Goal: Information Seeking & Learning: Learn about a topic

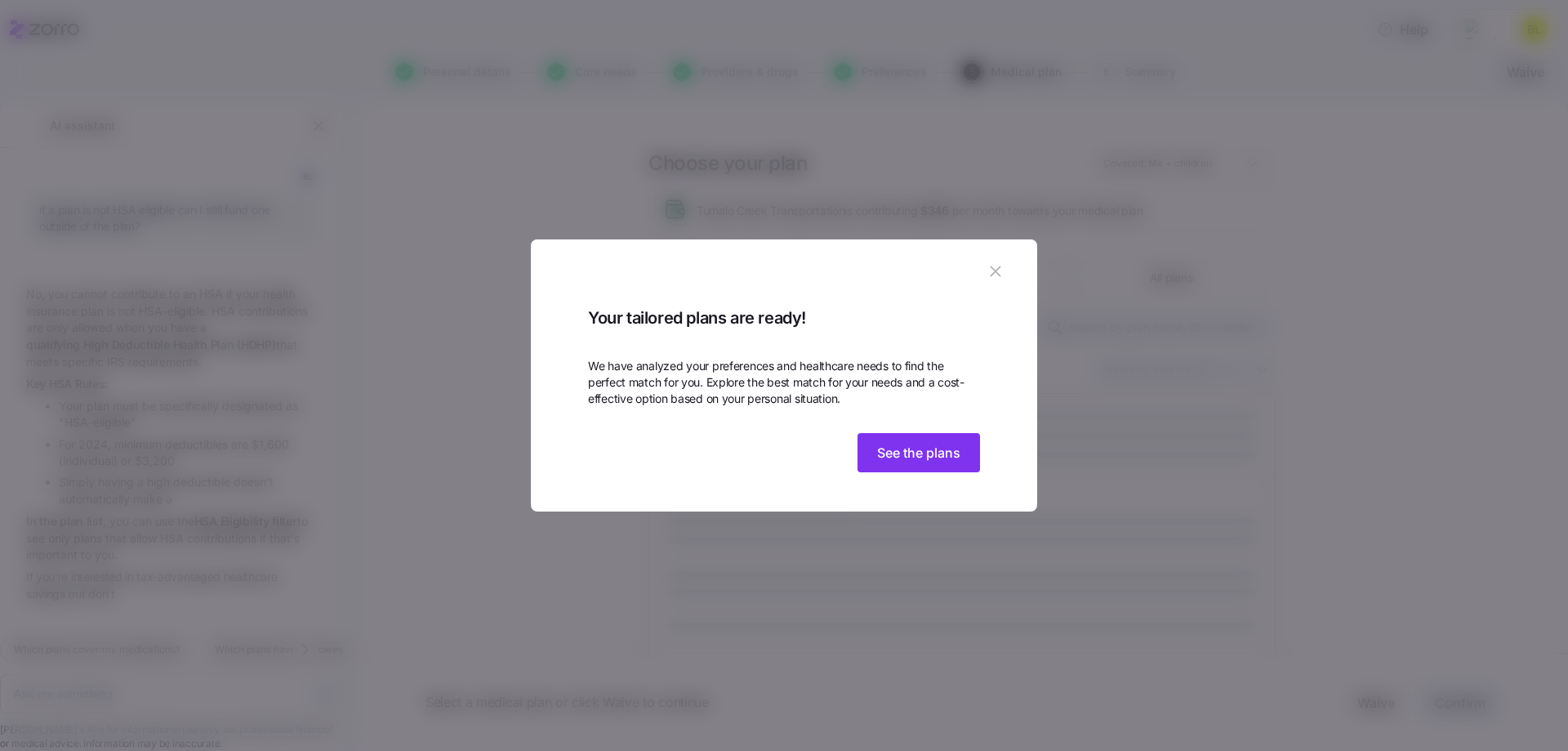
scroll to position [40, 0]
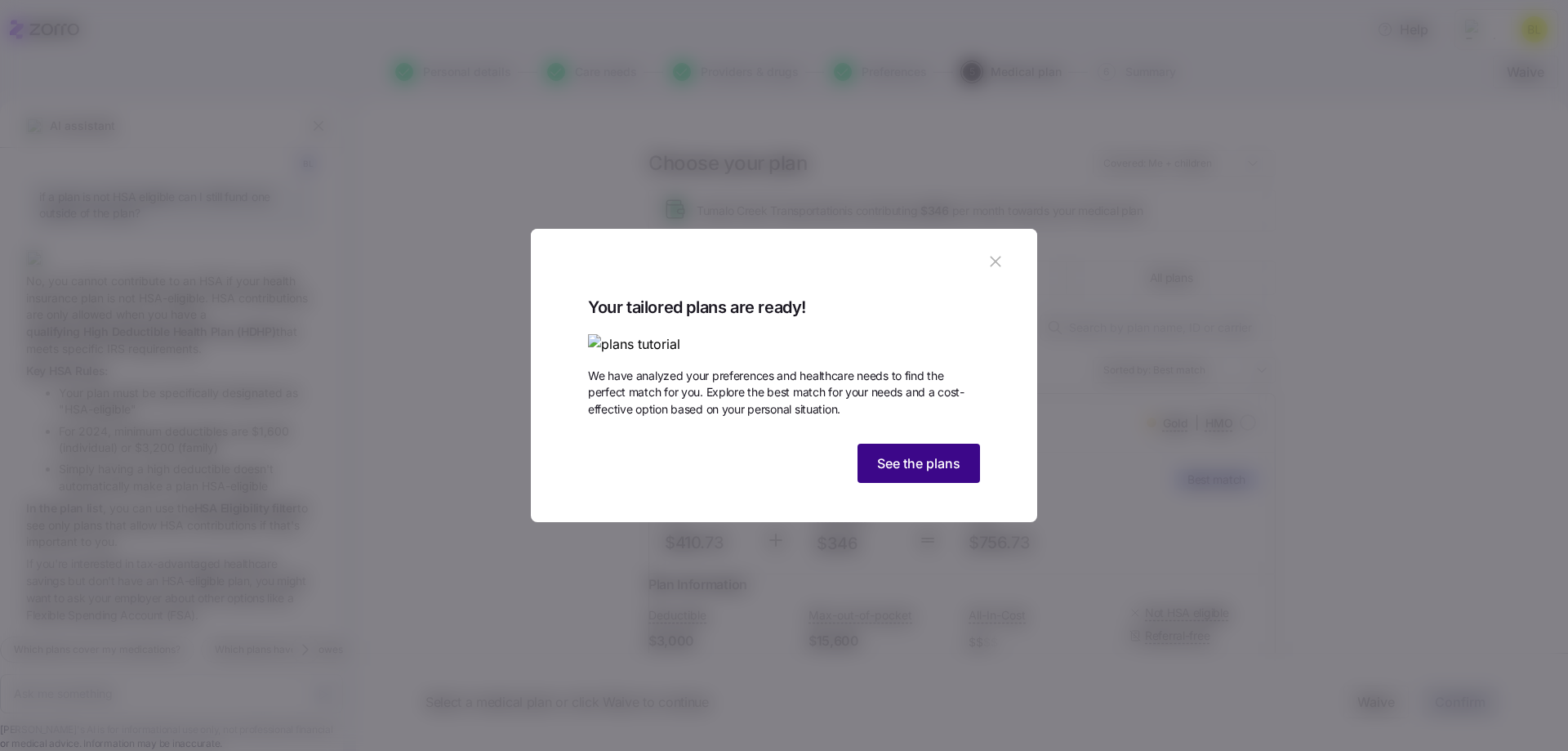
click at [946, 473] on span "See the plans" at bounding box center [919, 463] width 83 height 20
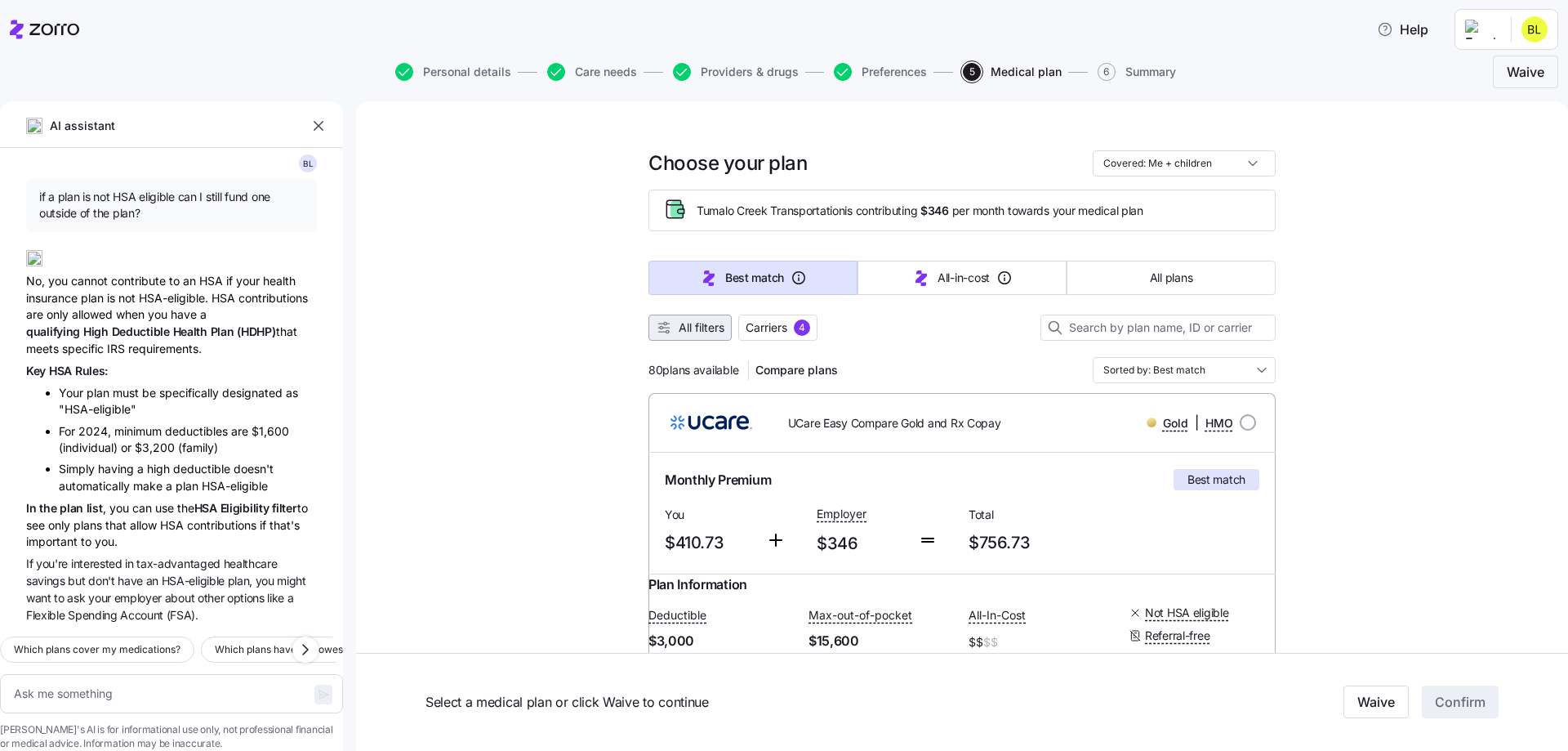
click at [711, 325] on span "All filters" at bounding box center [702, 327] width 46 height 16
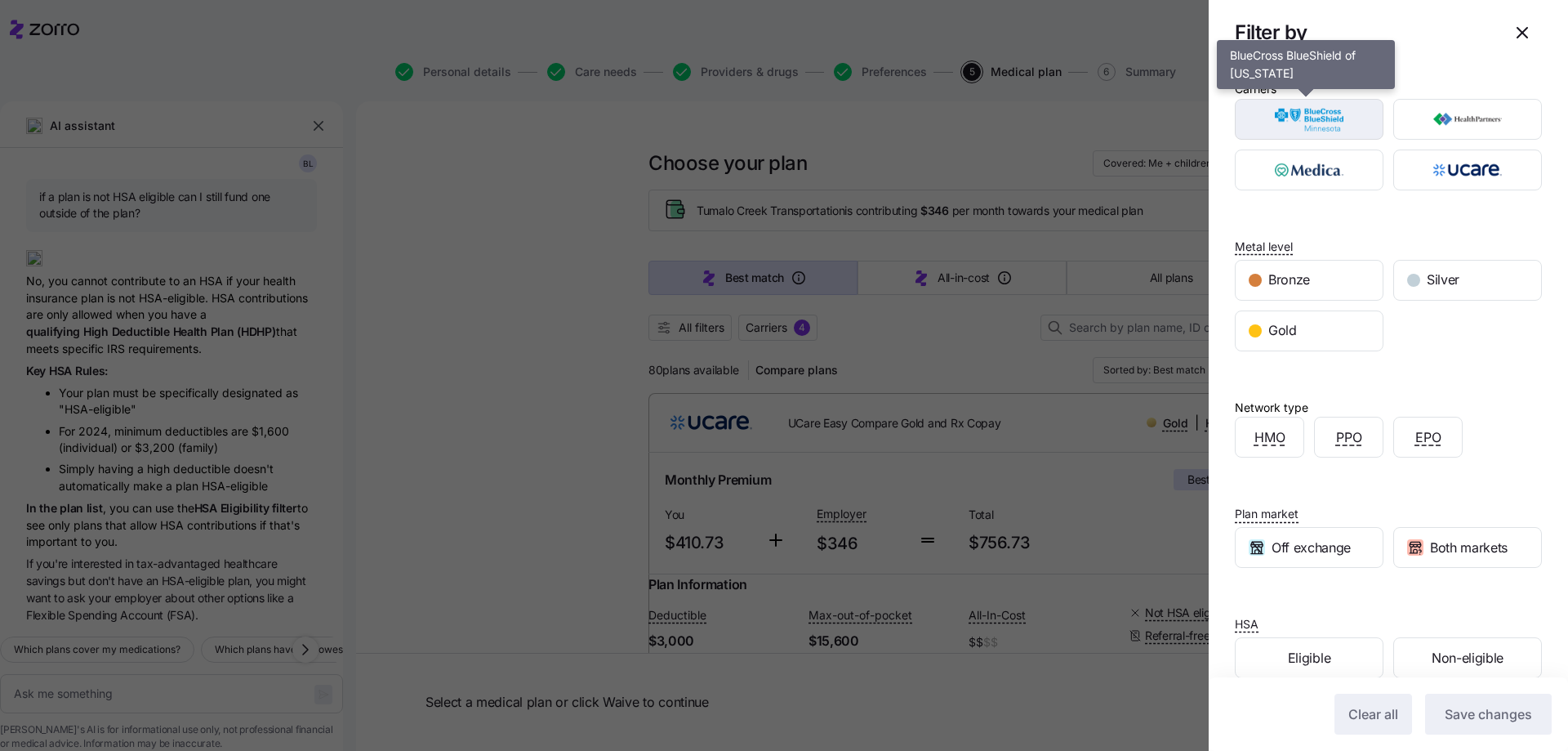
click at [1334, 126] on img "button" at bounding box center [1310, 119] width 121 height 33
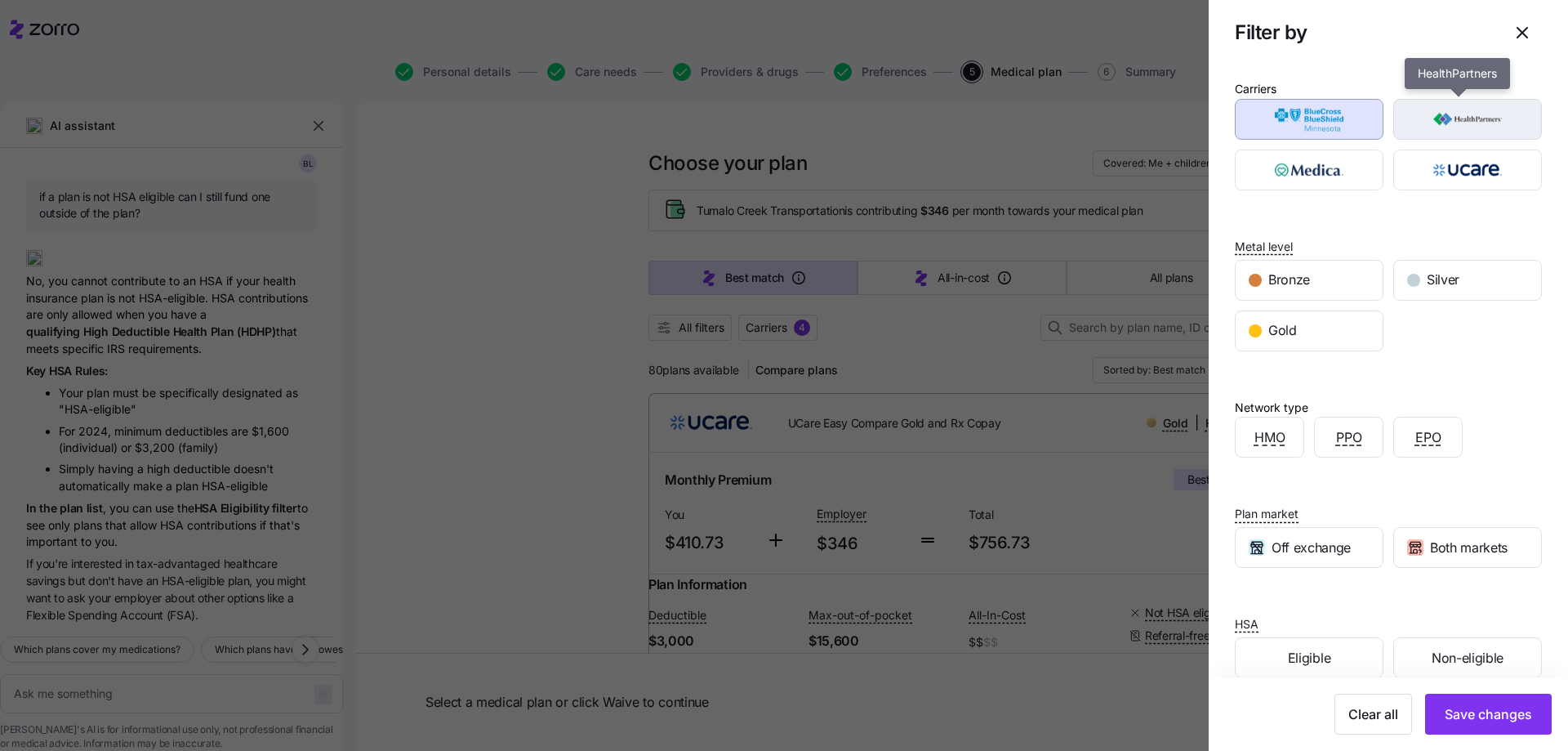
click at [1446, 119] on img "button" at bounding box center [1468, 119] width 121 height 33
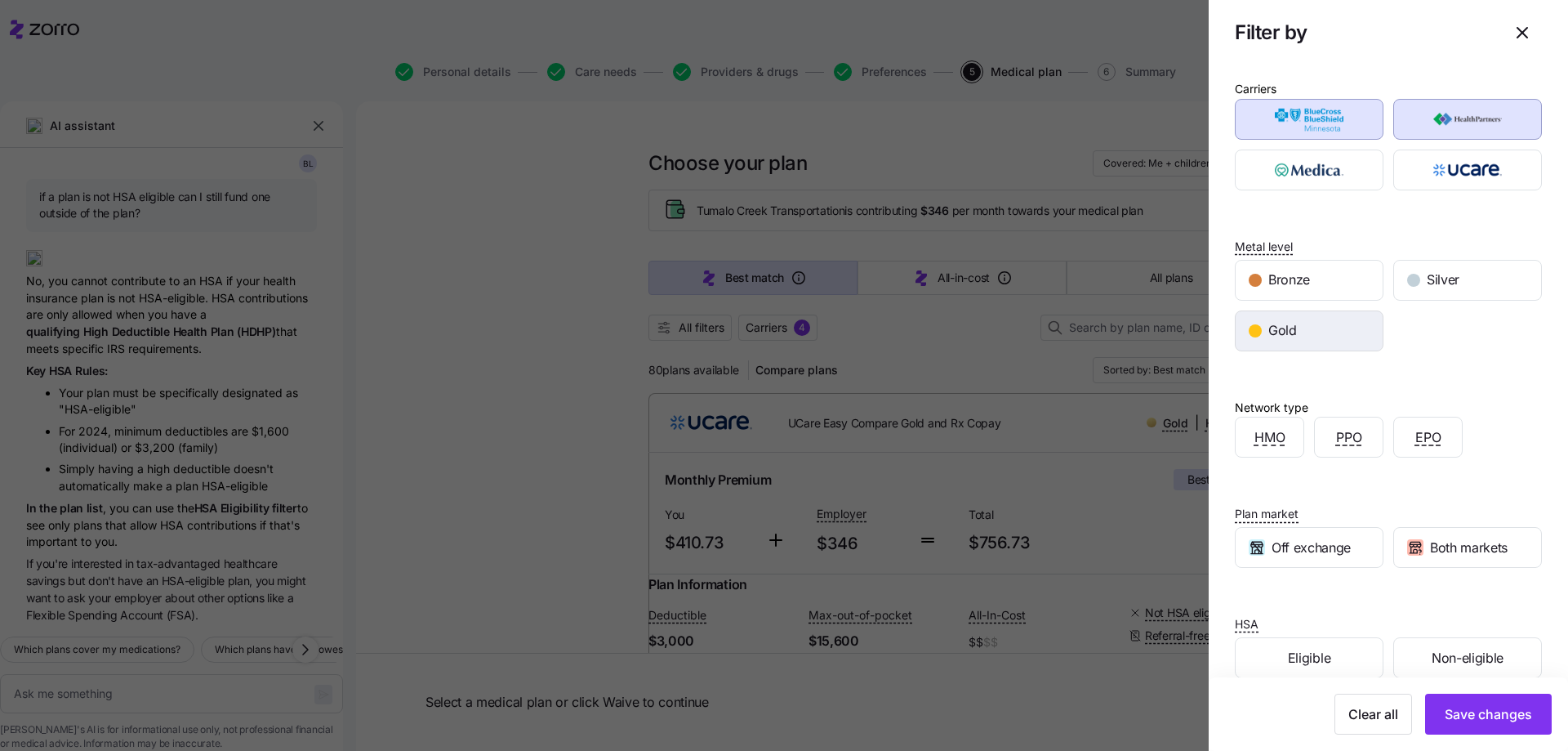
click at [1361, 344] on div "Gold" at bounding box center [1309, 331] width 147 height 40
click at [1502, 706] on span "Save changes" at bounding box center [1488, 714] width 88 height 20
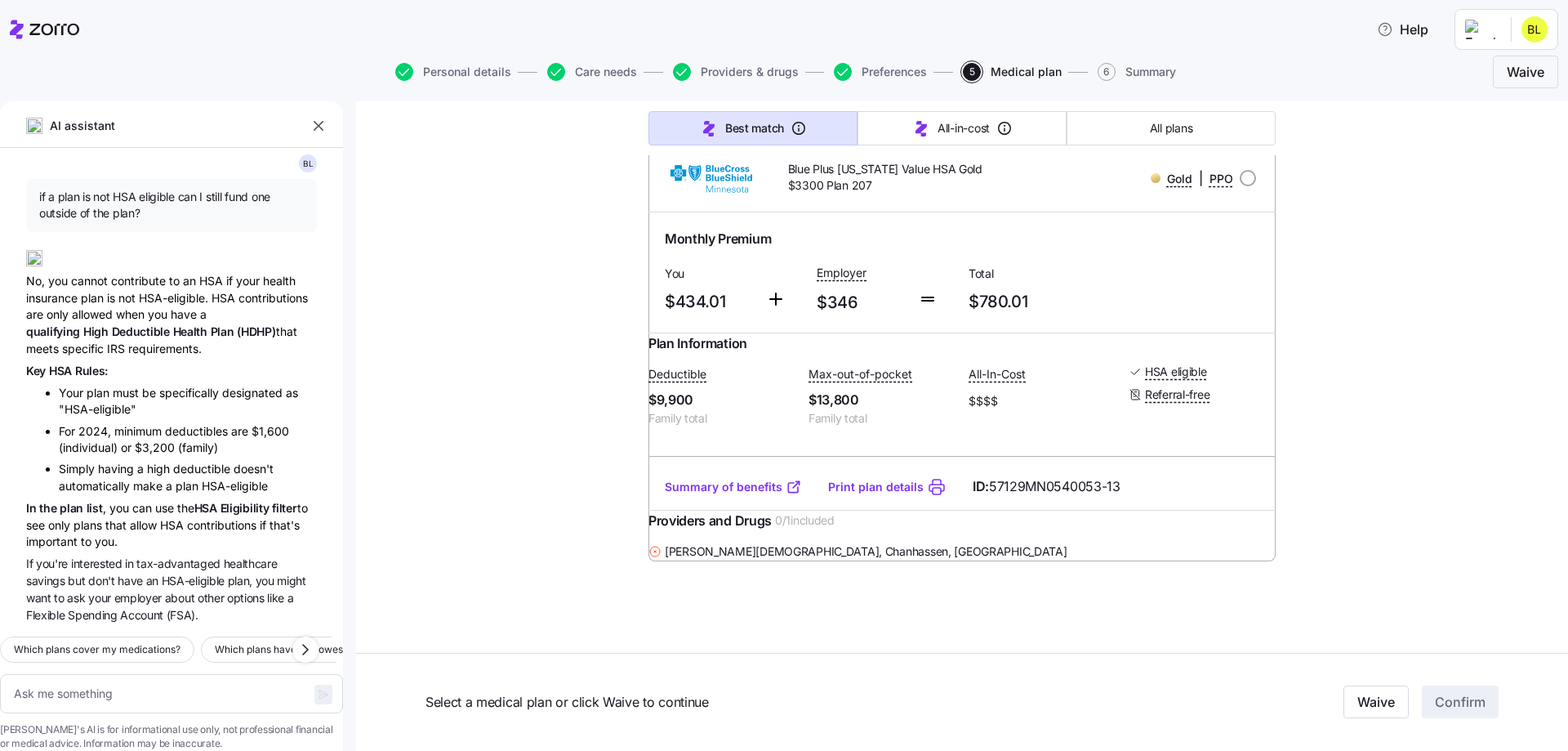
scroll to position [4471, 0]
click at [108, 675] on textarea at bounding box center [171, 694] width 343 height 40
type textarea "x"
type textarea "W"
type textarea "x"
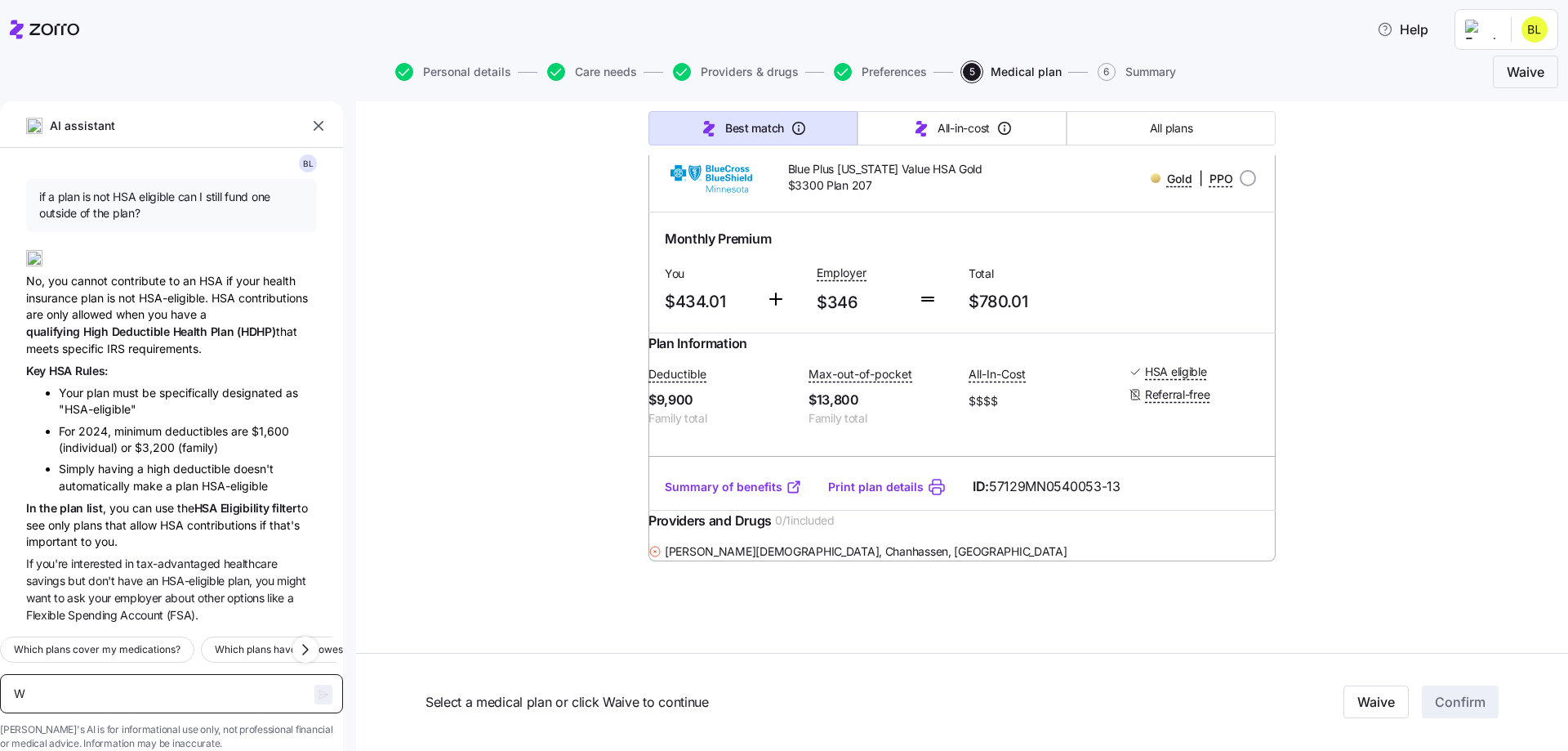
type textarea "Wh"
type textarea "x"
type textarea "Why"
type textarea "x"
type textarea "Why"
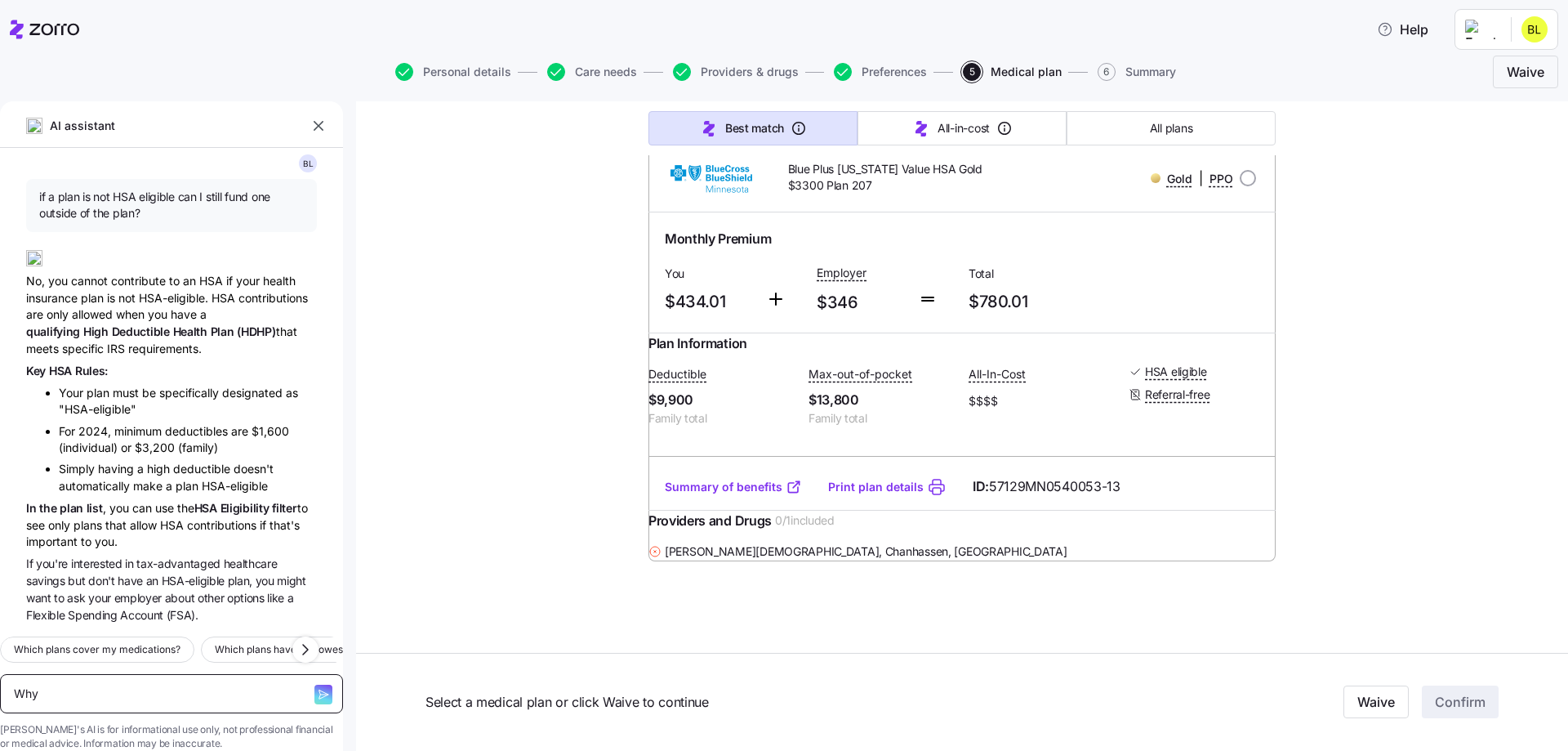
type textarea "x"
type textarea "Why a"
type textarea "x"
type textarea "Why ar"
type textarea "x"
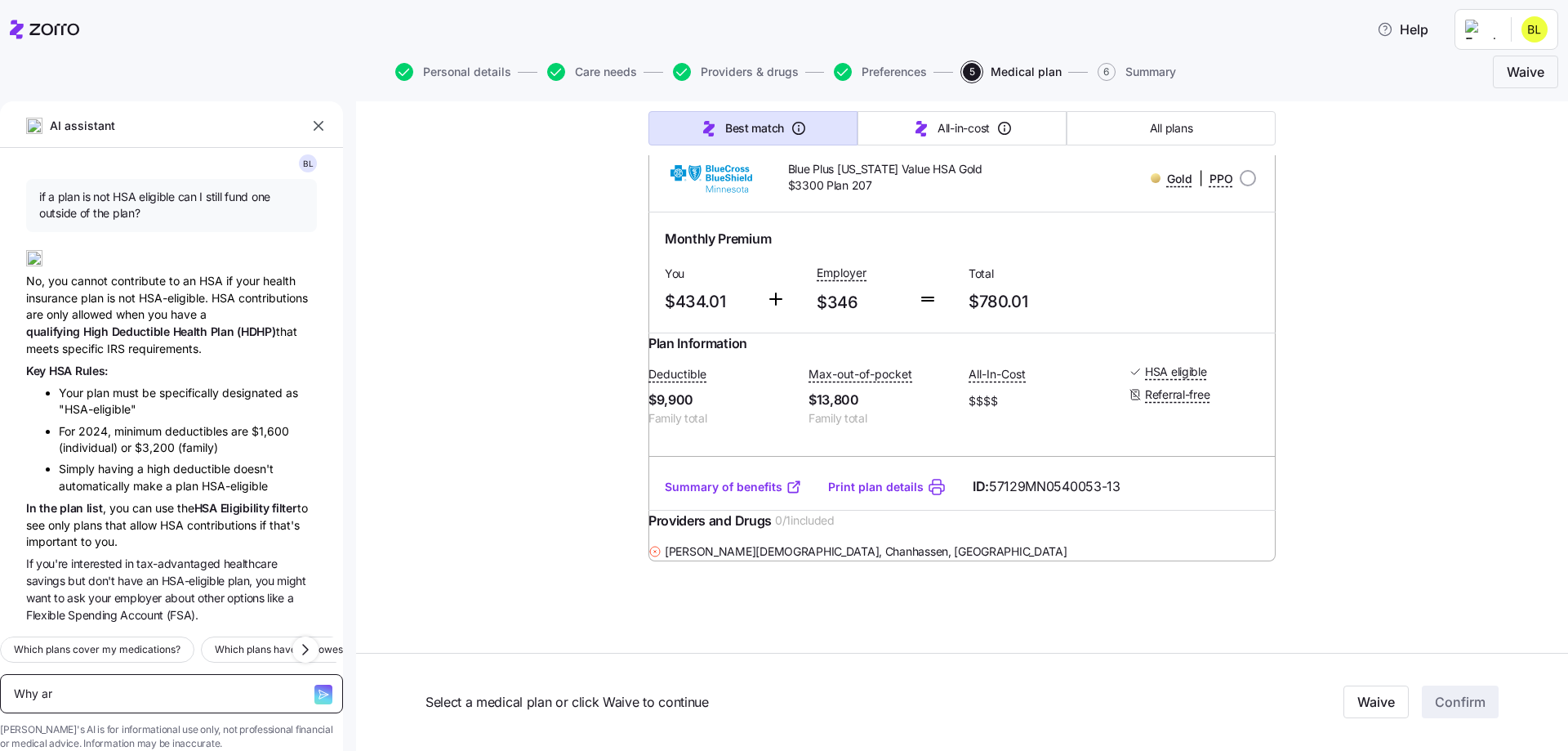
type textarea "Why are"
type textarea "x"
type textarea "Why are"
type textarea "x"
type textarea "Why are n"
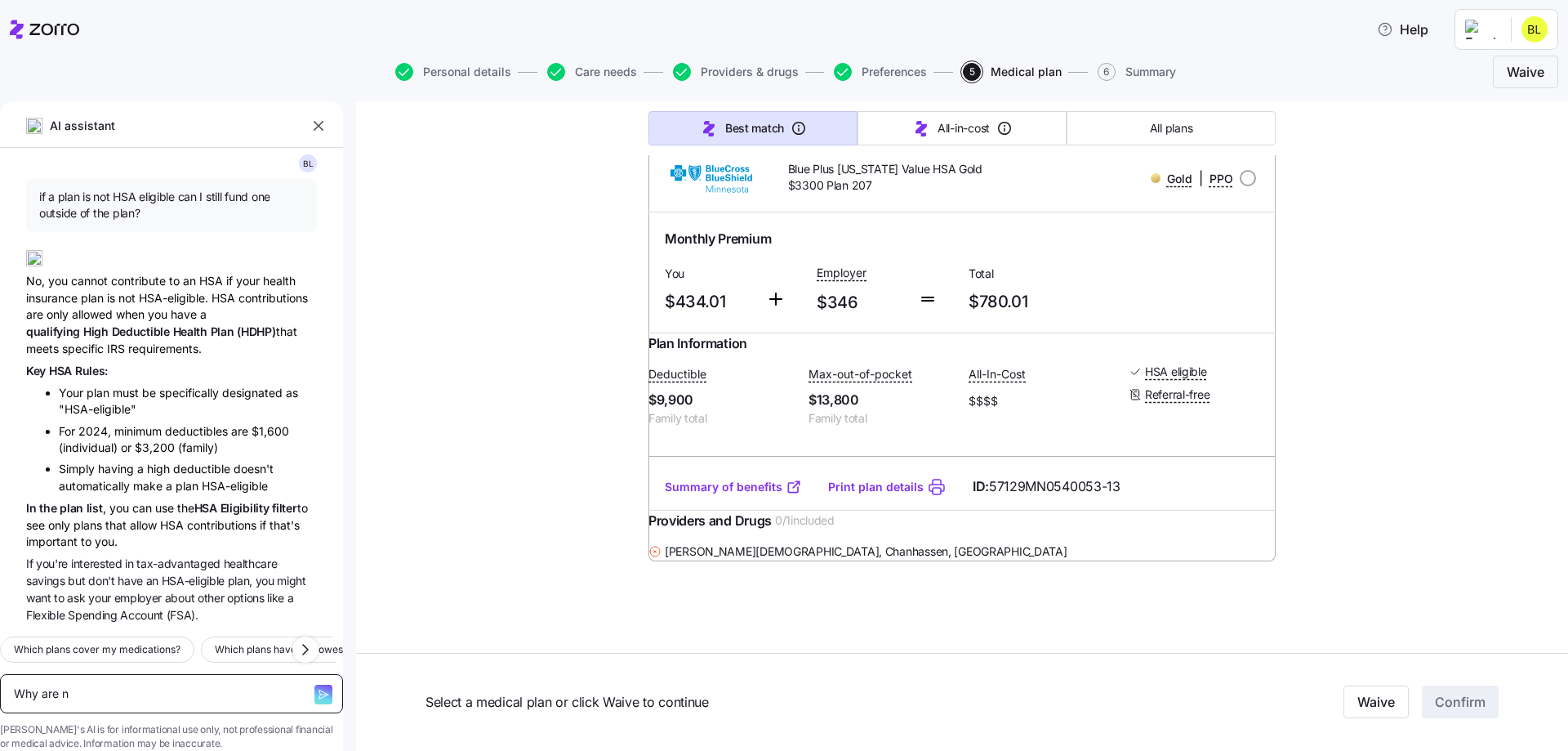
type textarea "x"
type textarea "Why are no"
type textarea "x"
type textarea "Why are non"
type textarea "x"
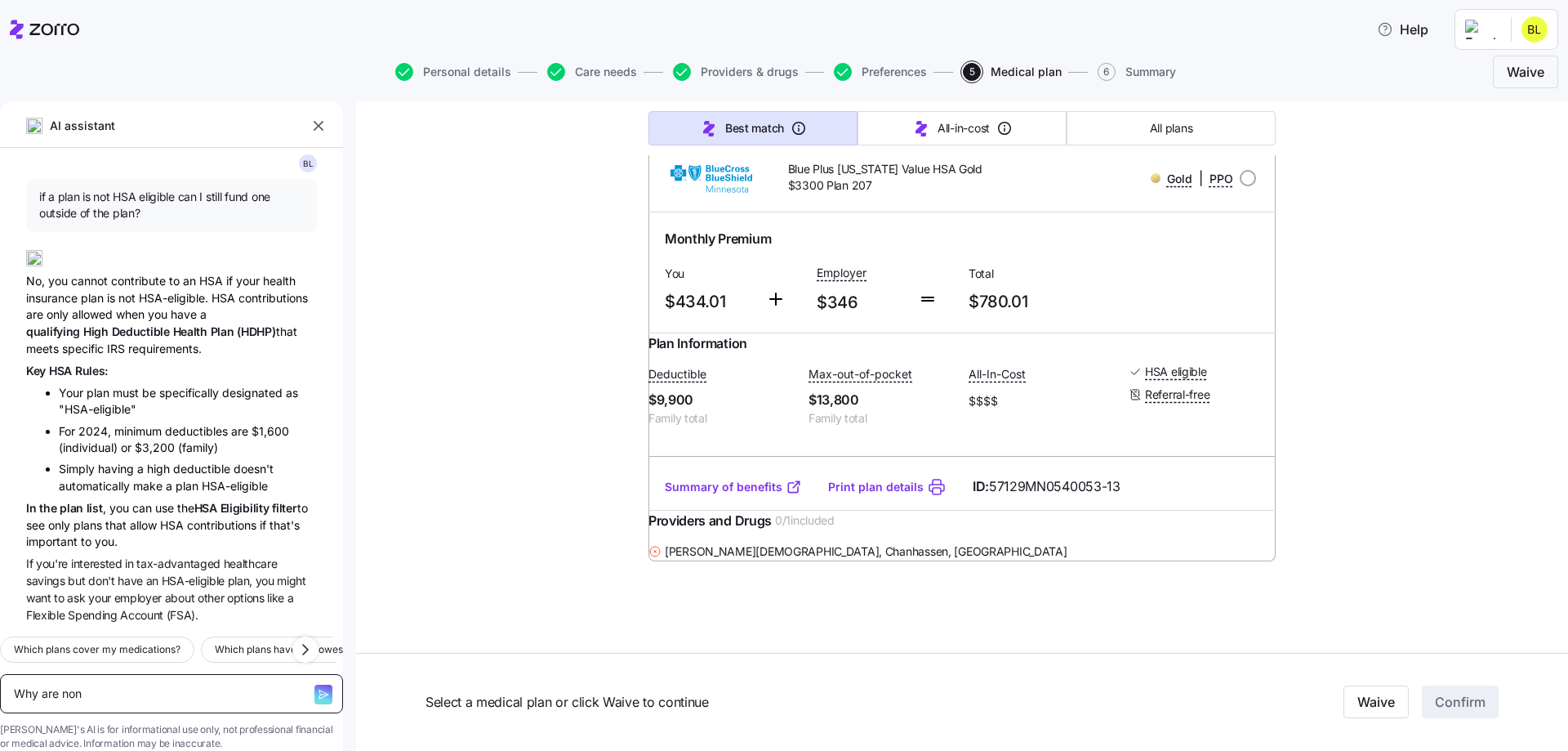
type textarea "Why are no"
type textarea "x"
type textarea "Why are n"
type textarea "x"
type textarea "Why are"
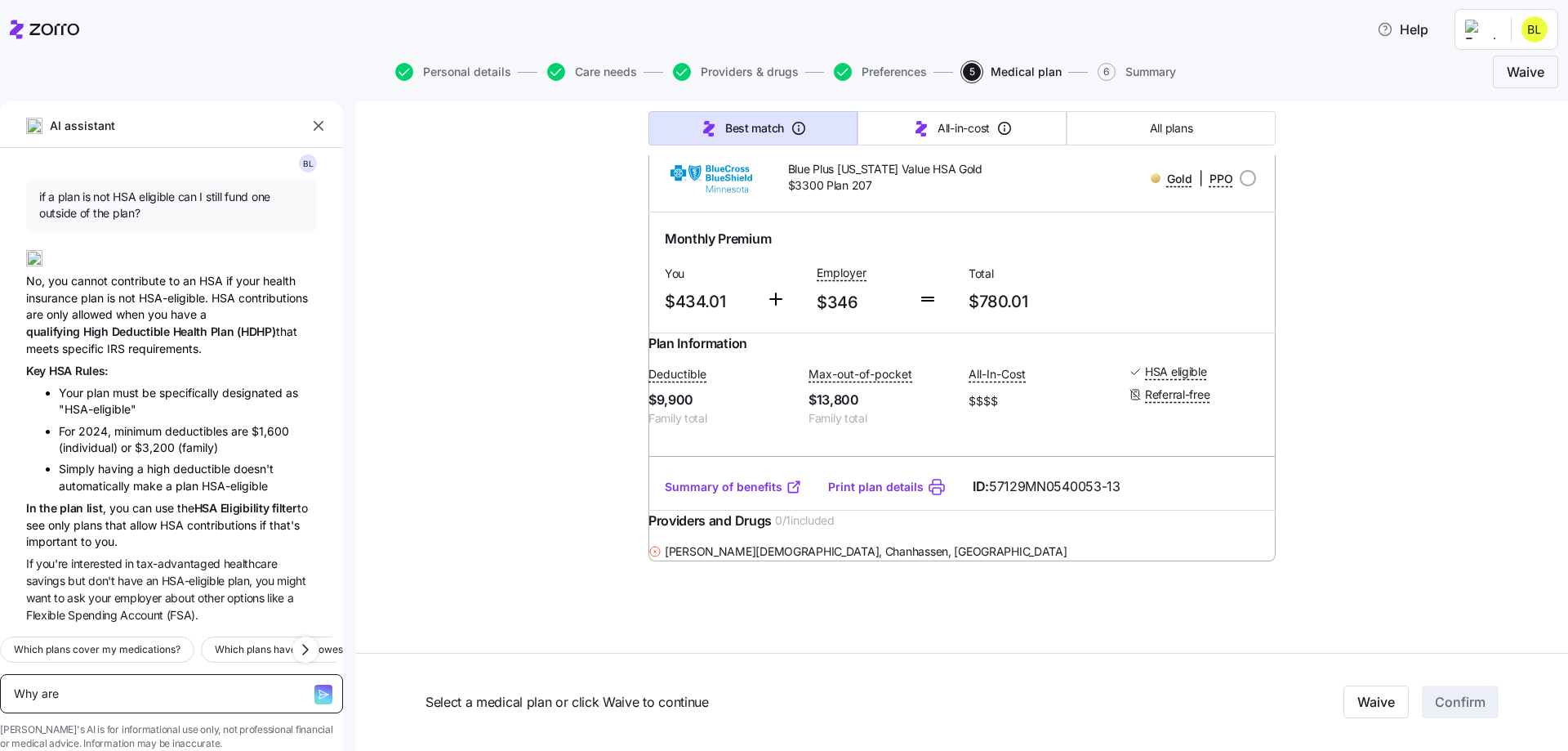
type textarea "x"
type textarea "Why are t"
type textarea "x"
type textarea "Why are th"
type textarea "x"
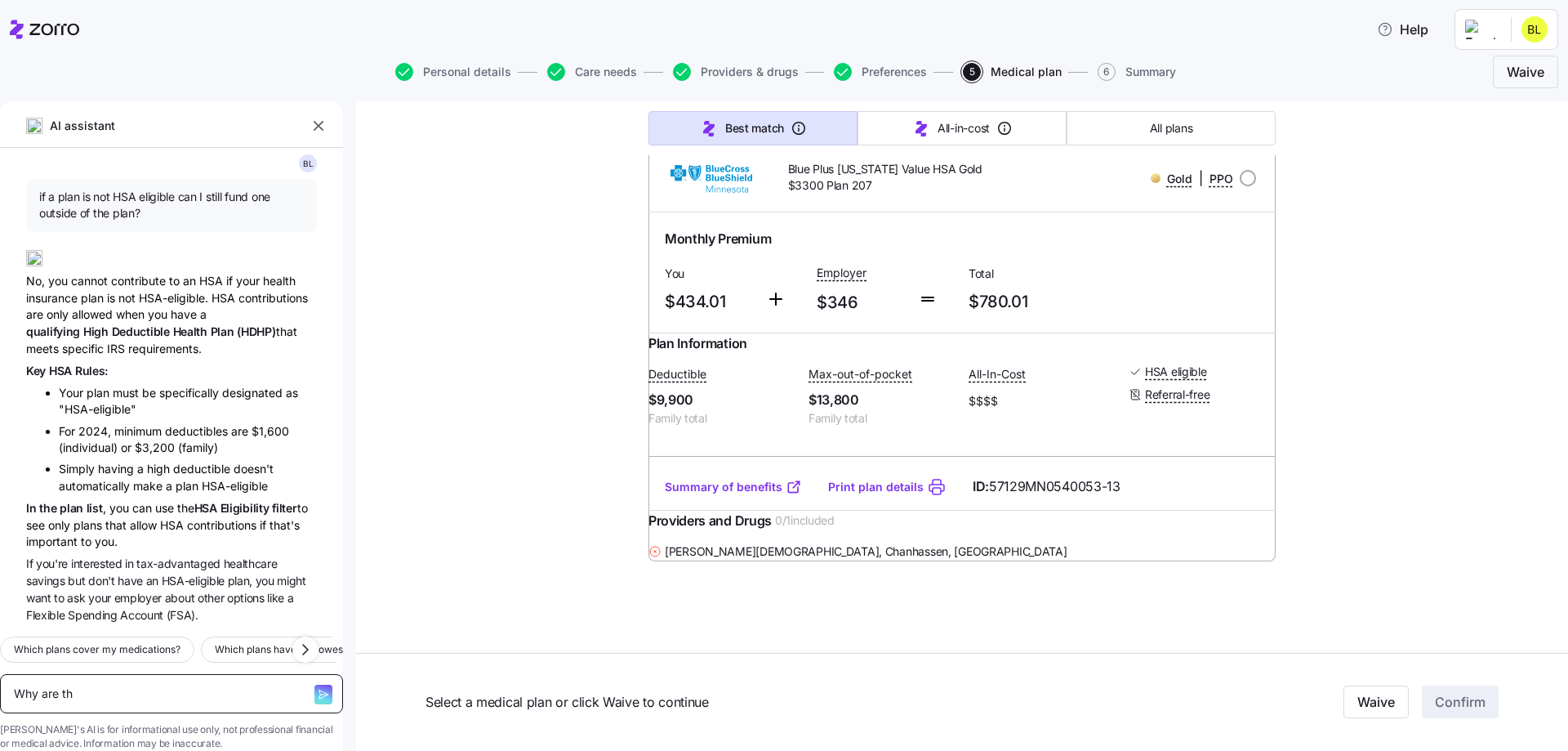
type textarea "Why are the"
type textarea "x"
type textarea "Why are the"
type textarea "x"
type textarea "Why are the g"
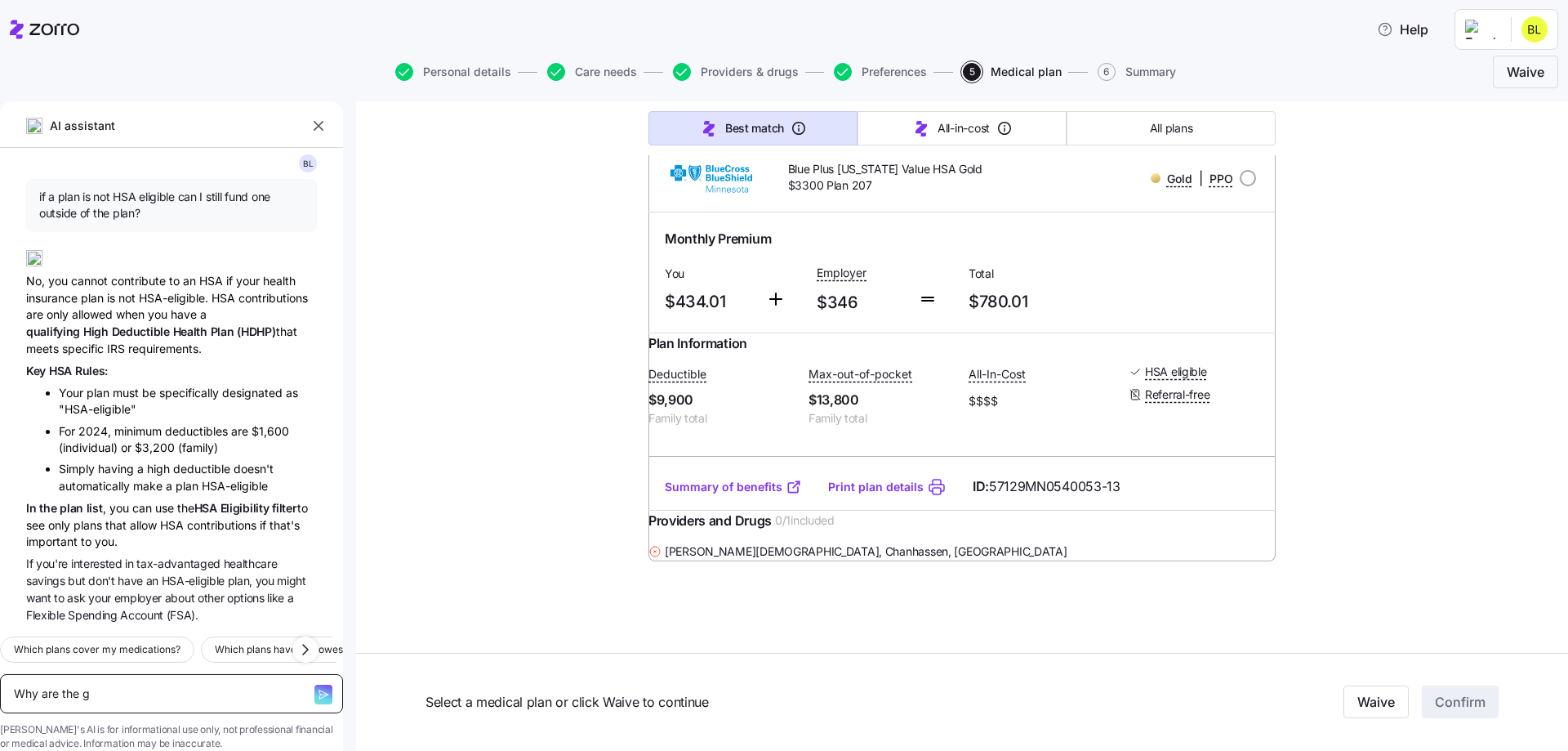
type textarea "x"
type textarea "Why are the go"
type textarea "x"
type textarea "Why are the gol"
type textarea "x"
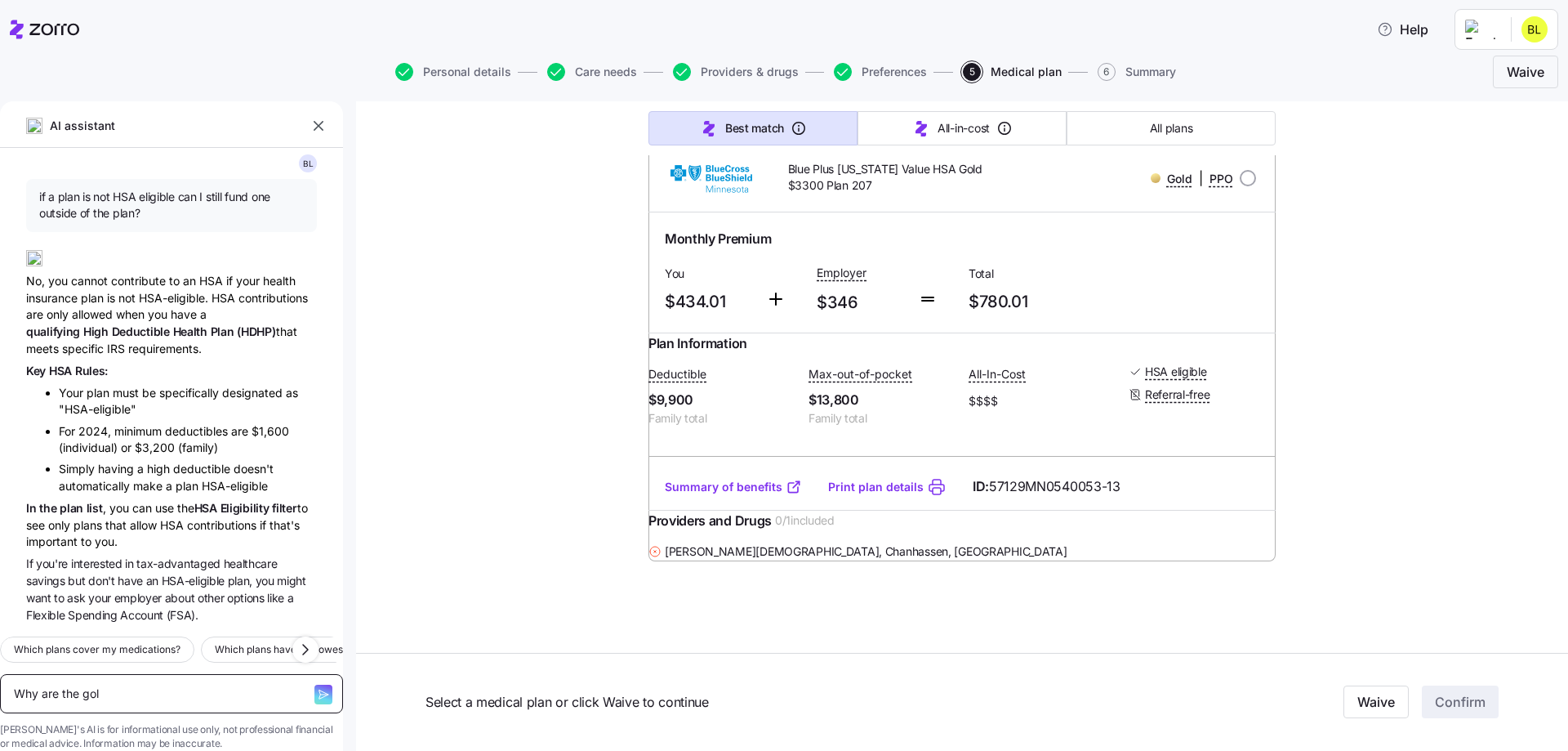
type textarea "Why are the gold"
type textarea "x"
type textarea "Why are the gold"
type textarea "x"
type textarea "Why are the gold p"
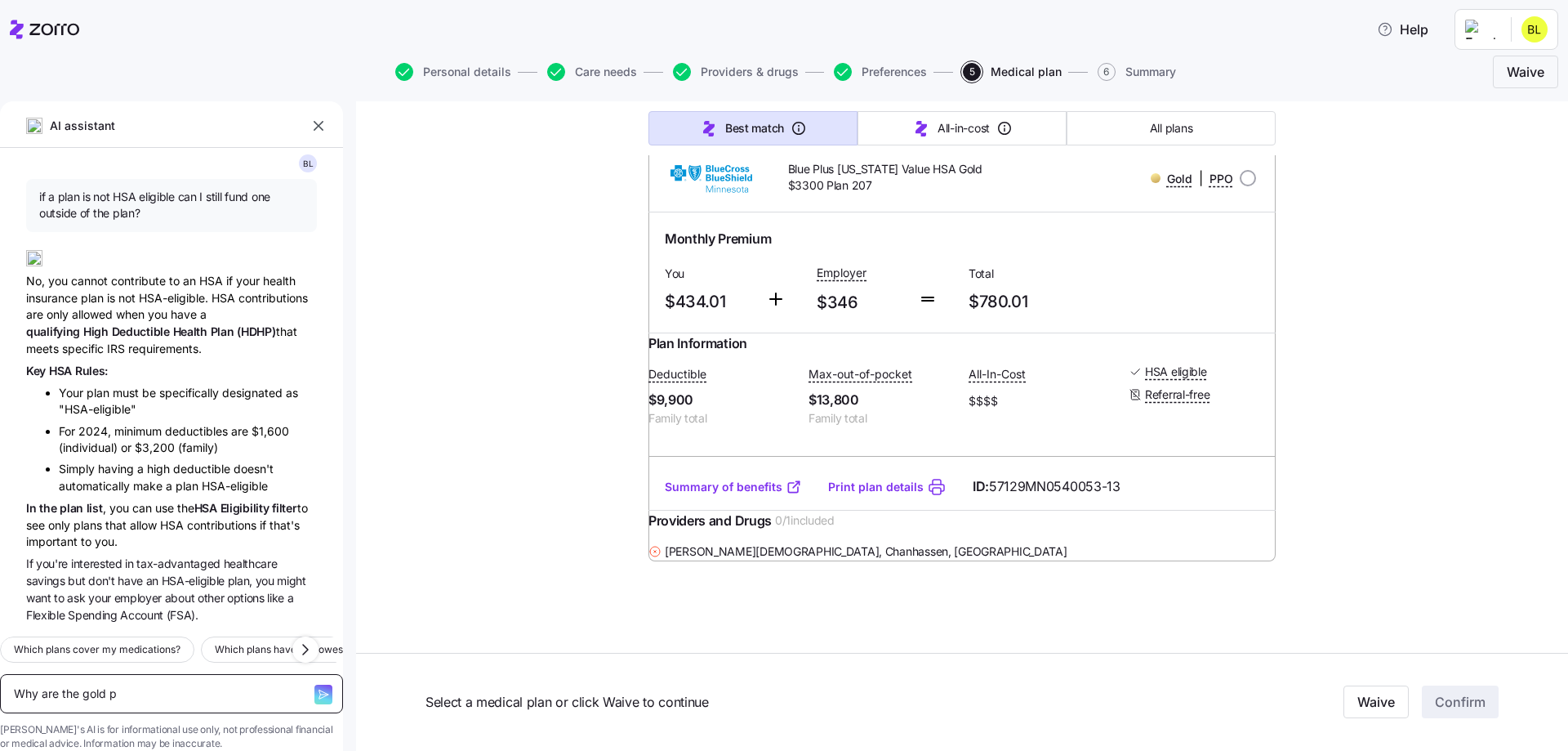
type textarea "x"
type textarea "Why are the gold pl"
type textarea "x"
type textarea "Why are the gold pla"
type textarea "x"
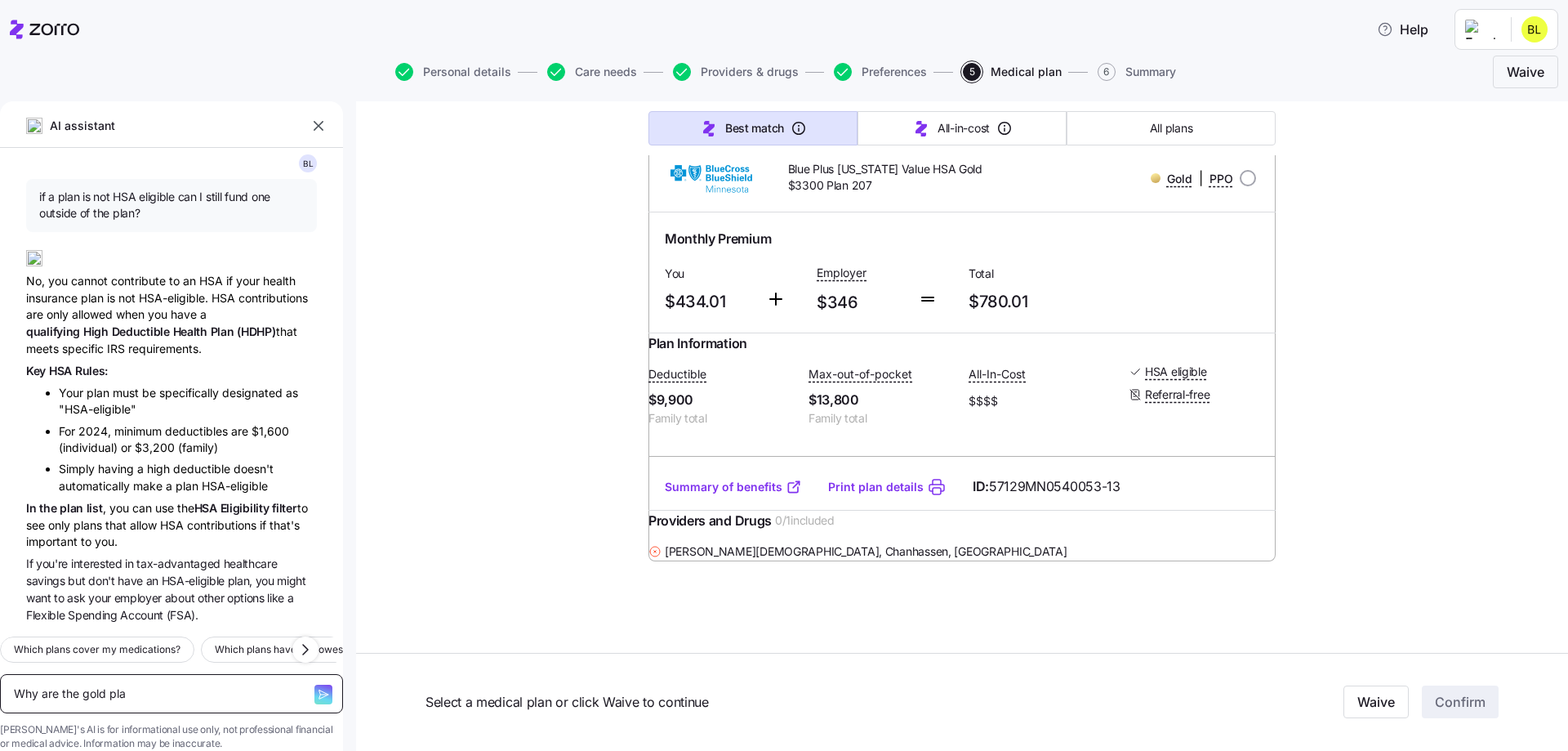
type textarea "Why are the gold plan"
type textarea "x"
type textarea "Why are the gold plans"
type textarea "x"
type textarea "Why are the gold plans"
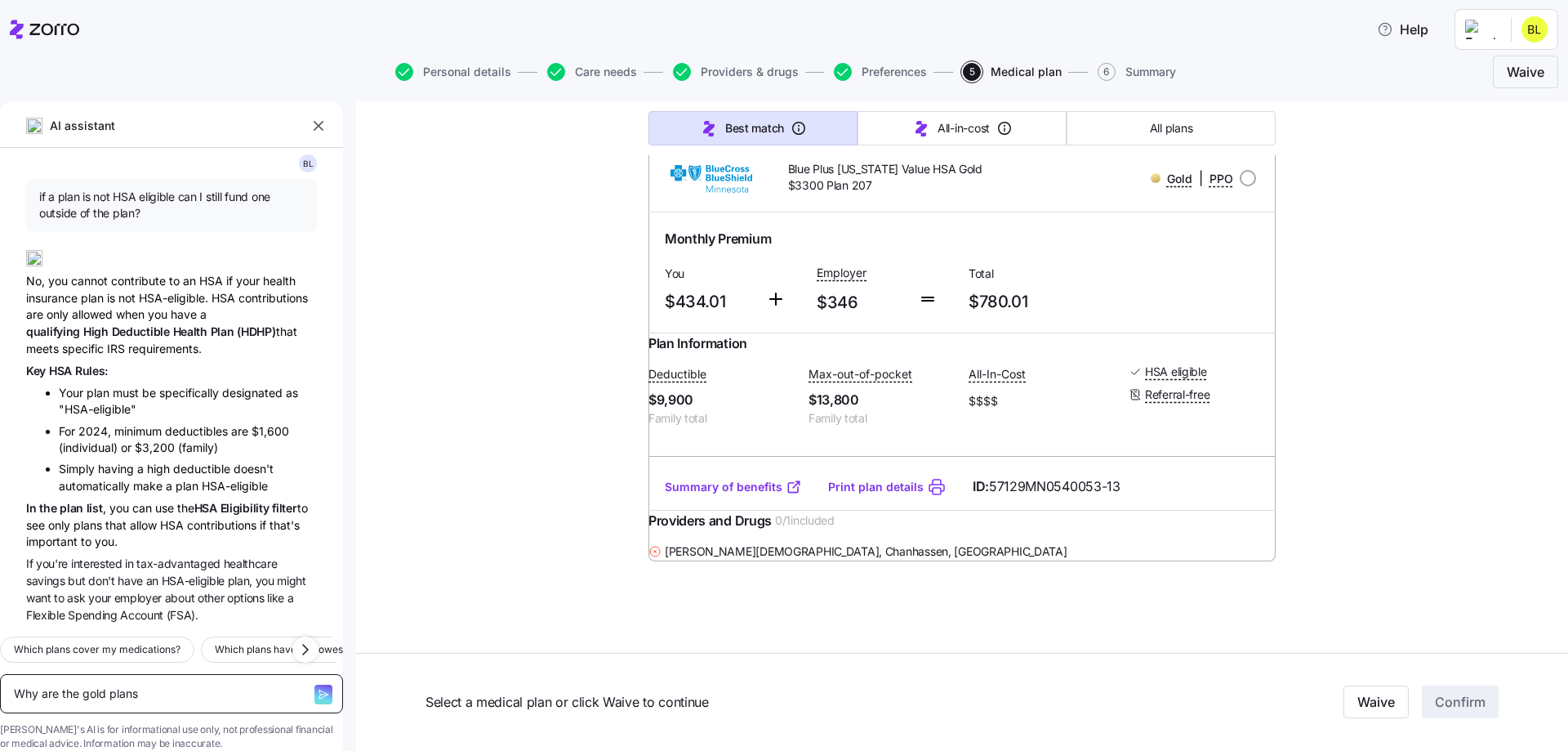
type textarea "x"
type textarea "Why are the gold plans n"
type textarea "x"
type textarea "Why are the gold plans no"
type textarea "x"
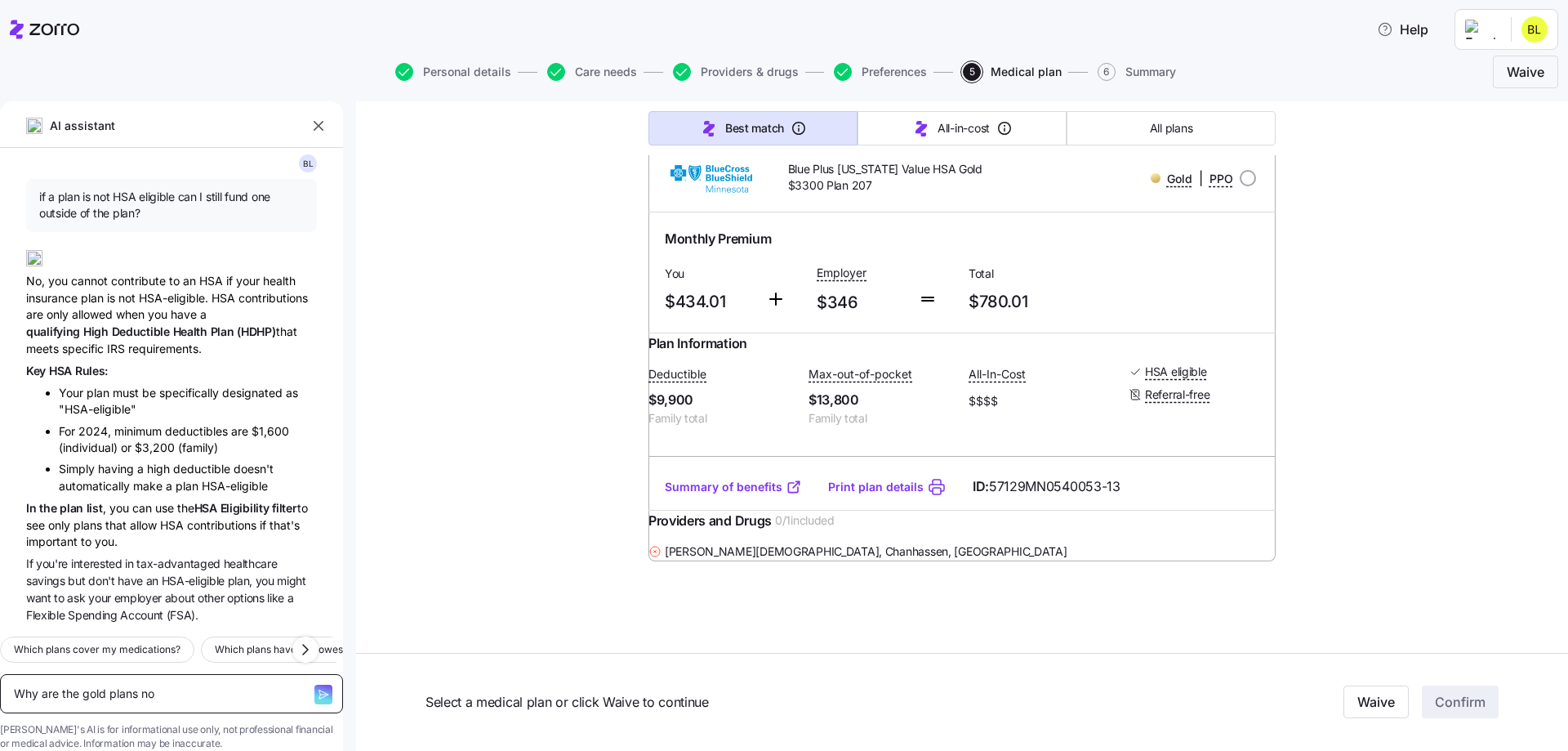
type textarea "Why are the gold plans not"
type textarea "x"
type textarea "Why are the gold plans not"
type textarea "x"
type textarea "Why are the gold plans not H"
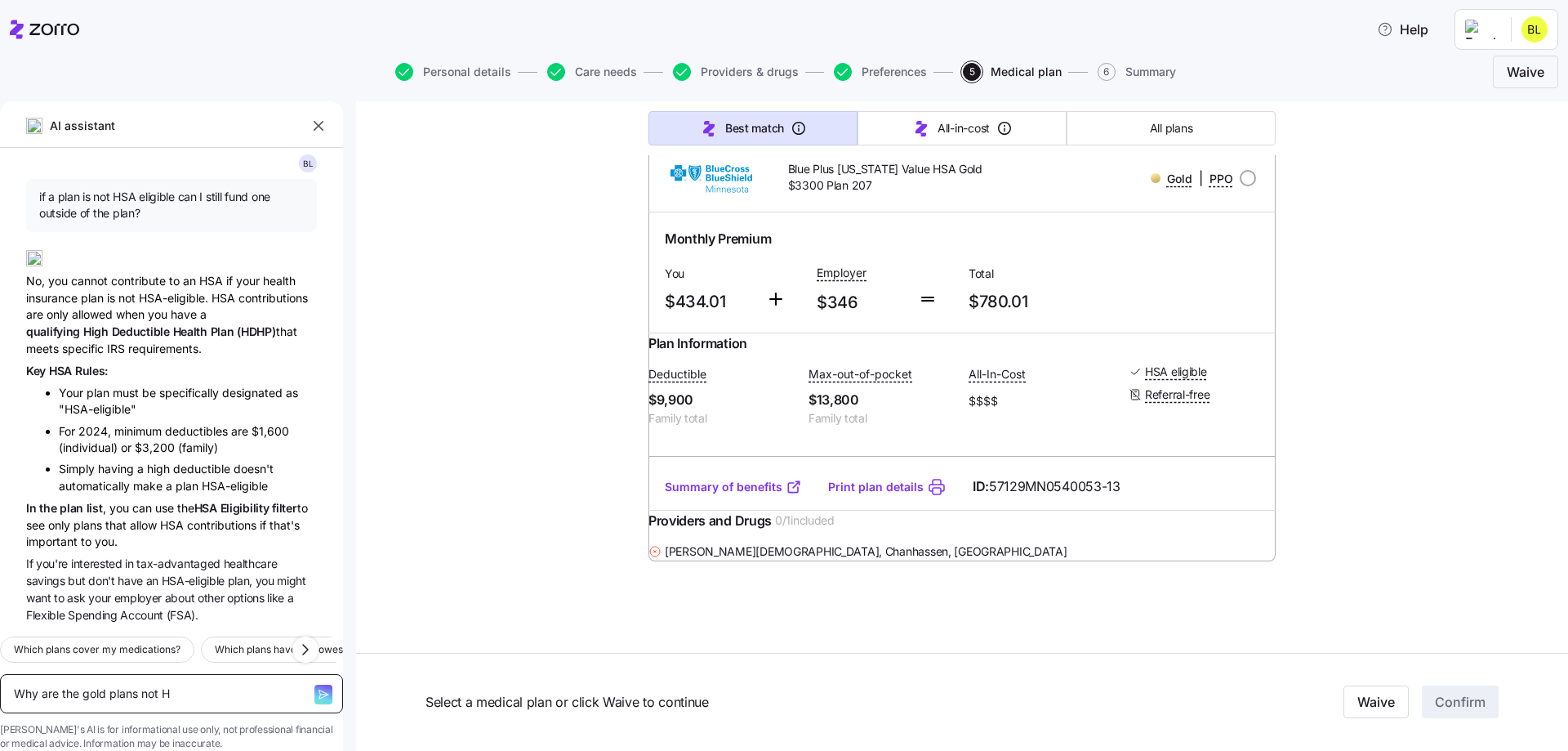
type textarea "x"
type textarea "Why are the gold plans not HS"
type textarea "x"
type textarea "Why are the gold plans not HSA"
type textarea "x"
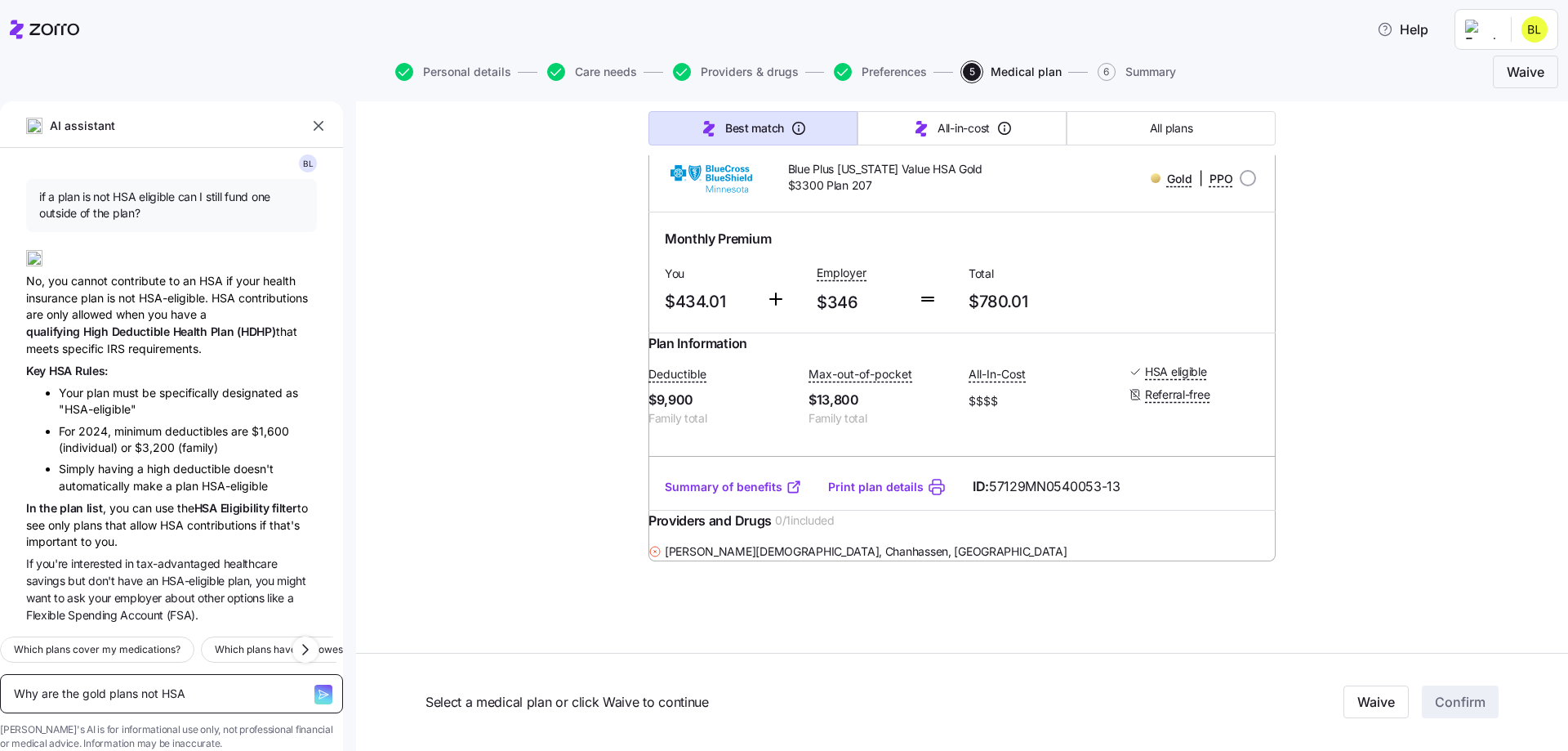
type textarea "Why are the gold plans not HSA"
type textarea "x"
type textarea "Why are the gold plans not HSA e"
type textarea "x"
type textarea "Why are the gold plans not HSA el"
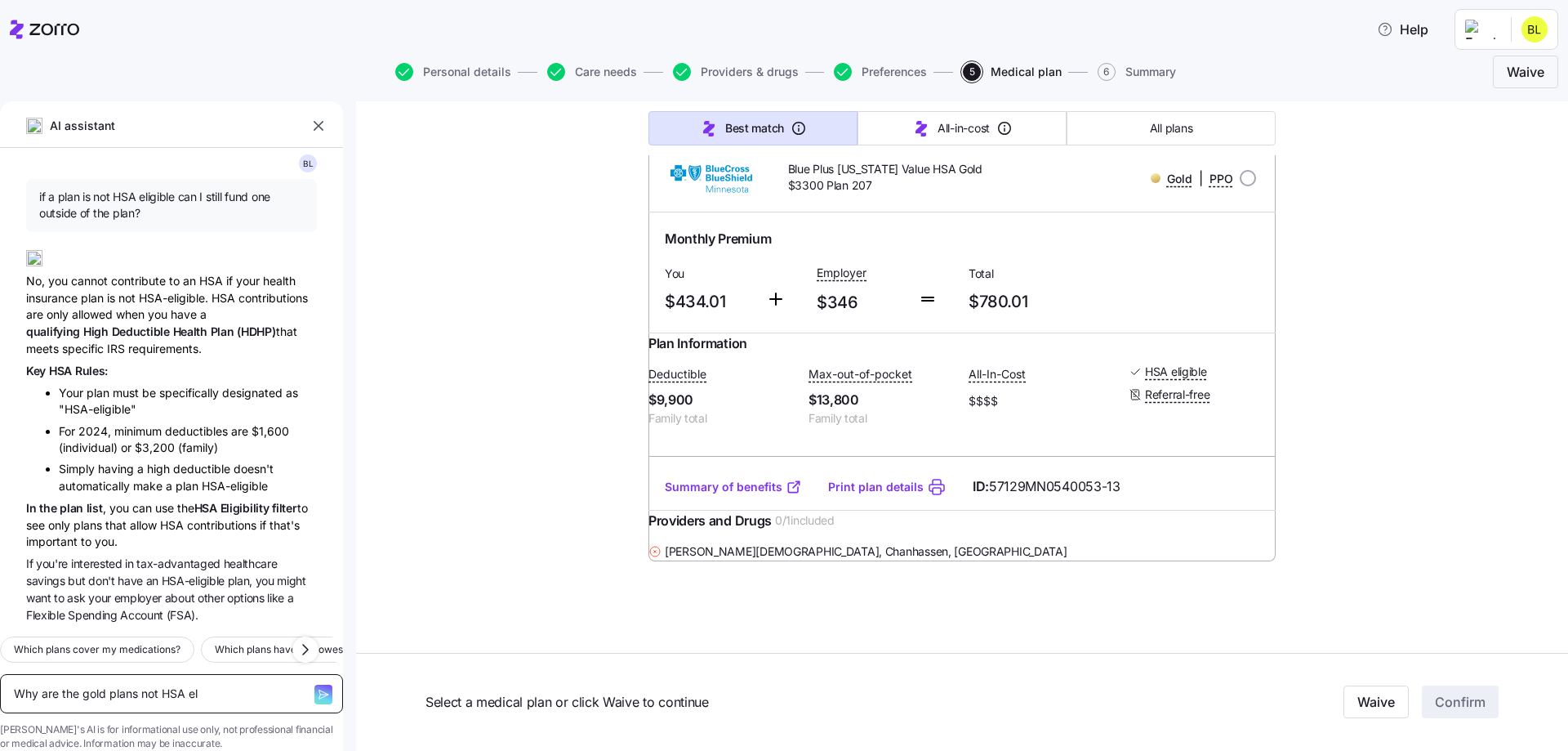
type textarea "x"
type textarea "Why are the gold plans not HSA elg"
type textarea "x"
type textarea "Why are the gold plans not HSA elgi"
type textarea "x"
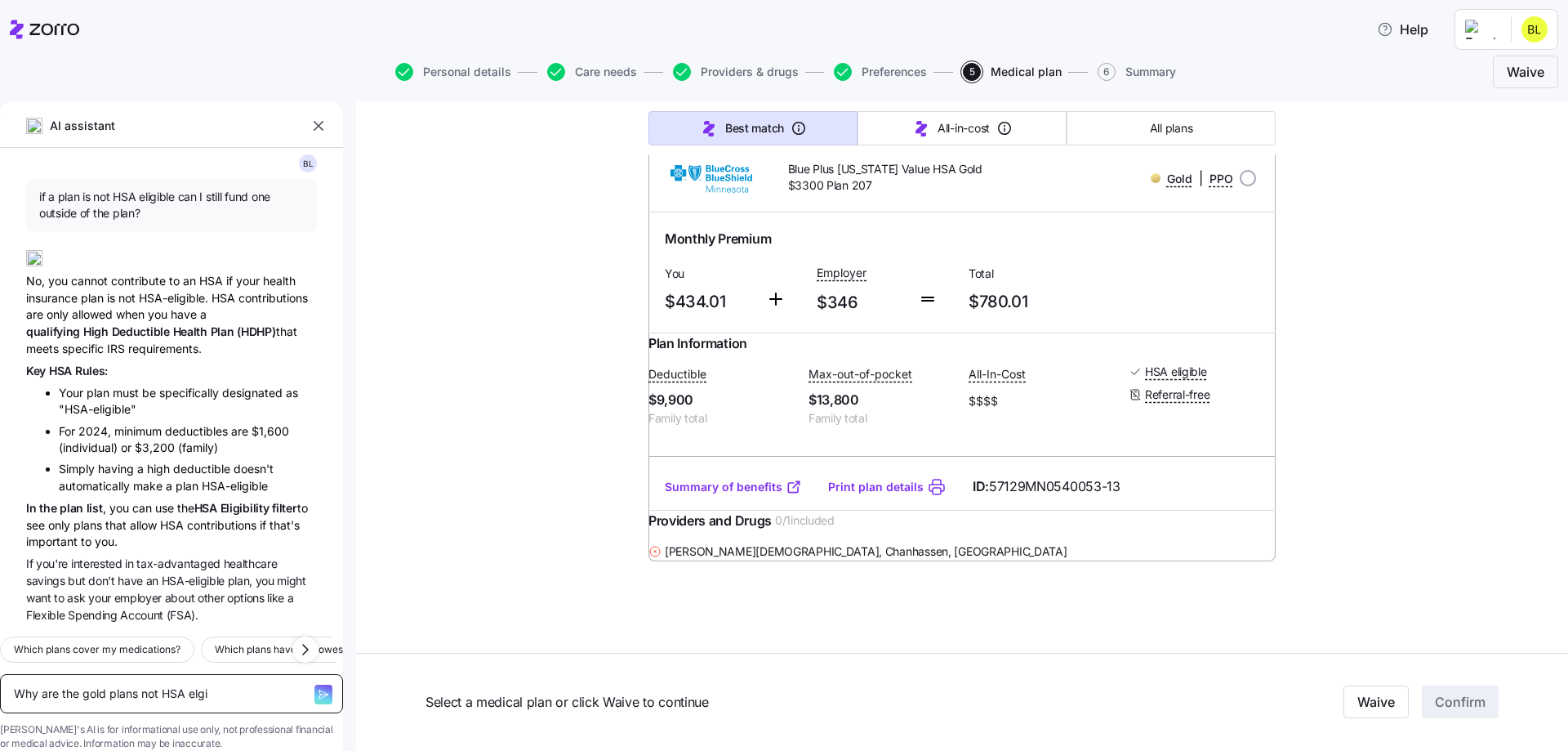
type textarea "Why are the gold plans not HSA elgig"
type textarea "x"
type textarea "Why are the gold plans not HSA elgi"
type textarea "x"
type textarea "Why are the gold plans not HSA elg"
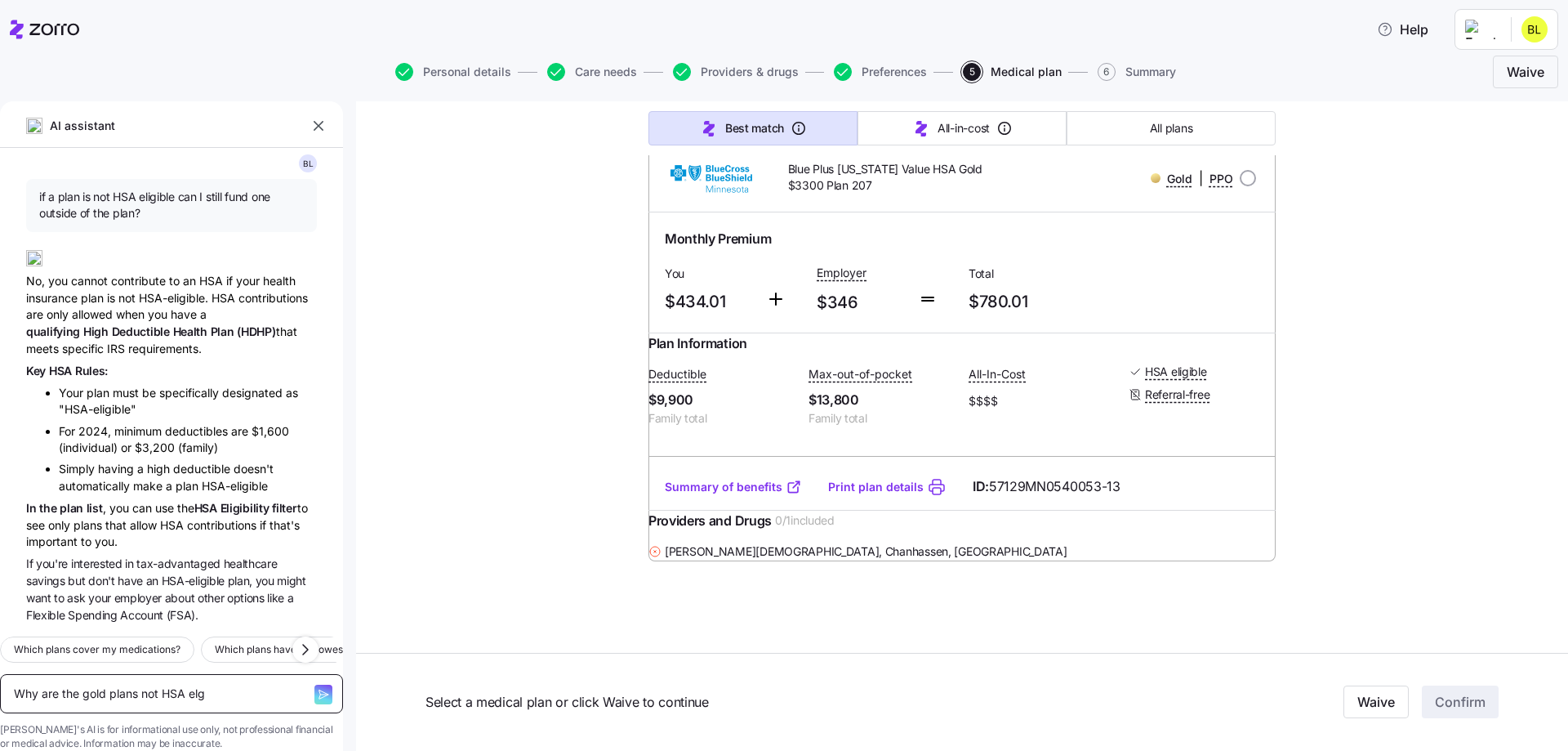
type textarea "x"
type textarea "Why are the gold plans not HSA el"
type textarea "x"
type textarea "Why are the gold plans not [PERSON_NAME]"
type textarea "x"
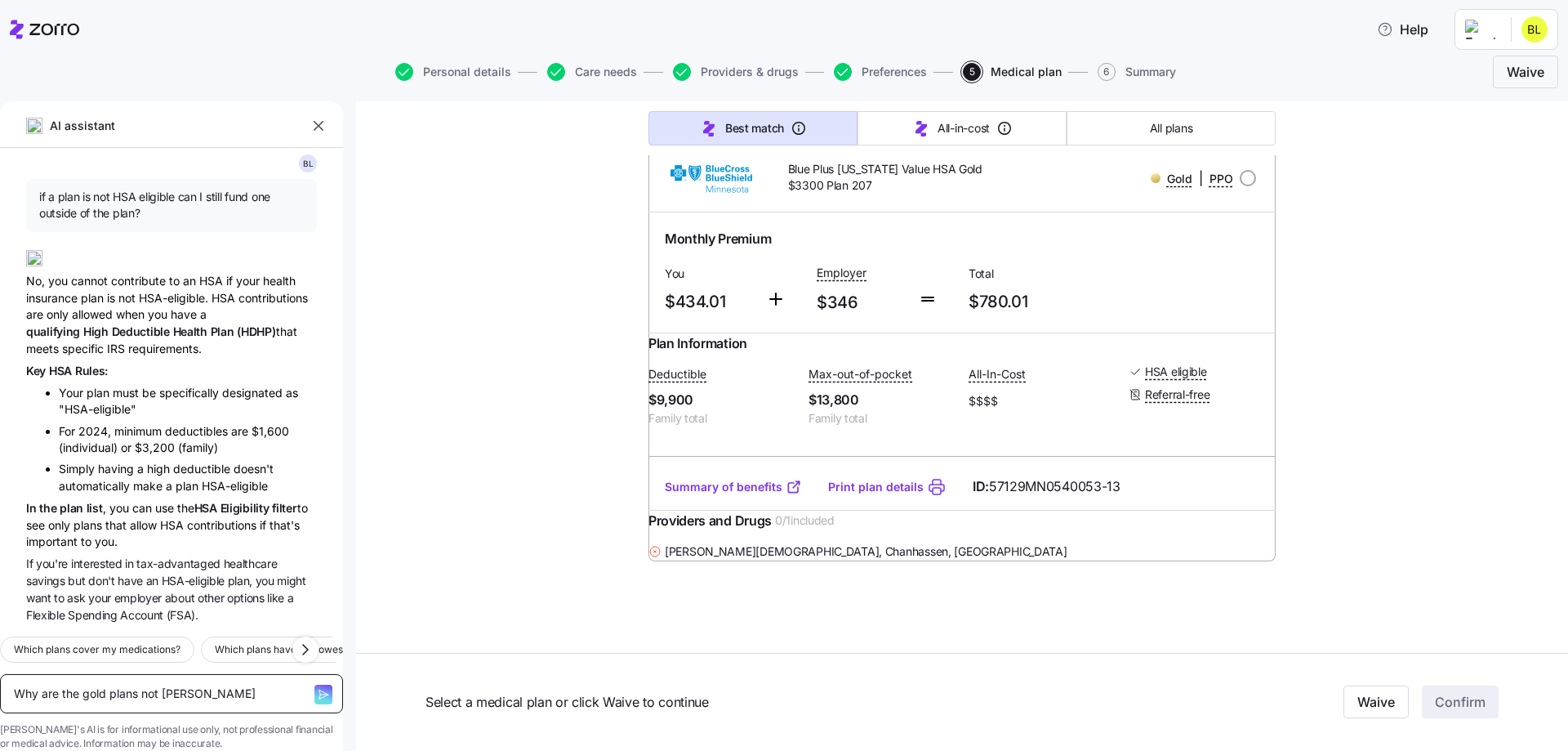
type textarea "Why are the gold plans not [PERSON_NAME]"
type textarea "x"
type textarea "Why are the gold plans not [PERSON_NAME]"
type textarea "x"
type textarea "Why are the gold plans not [PERSON_NAME]"
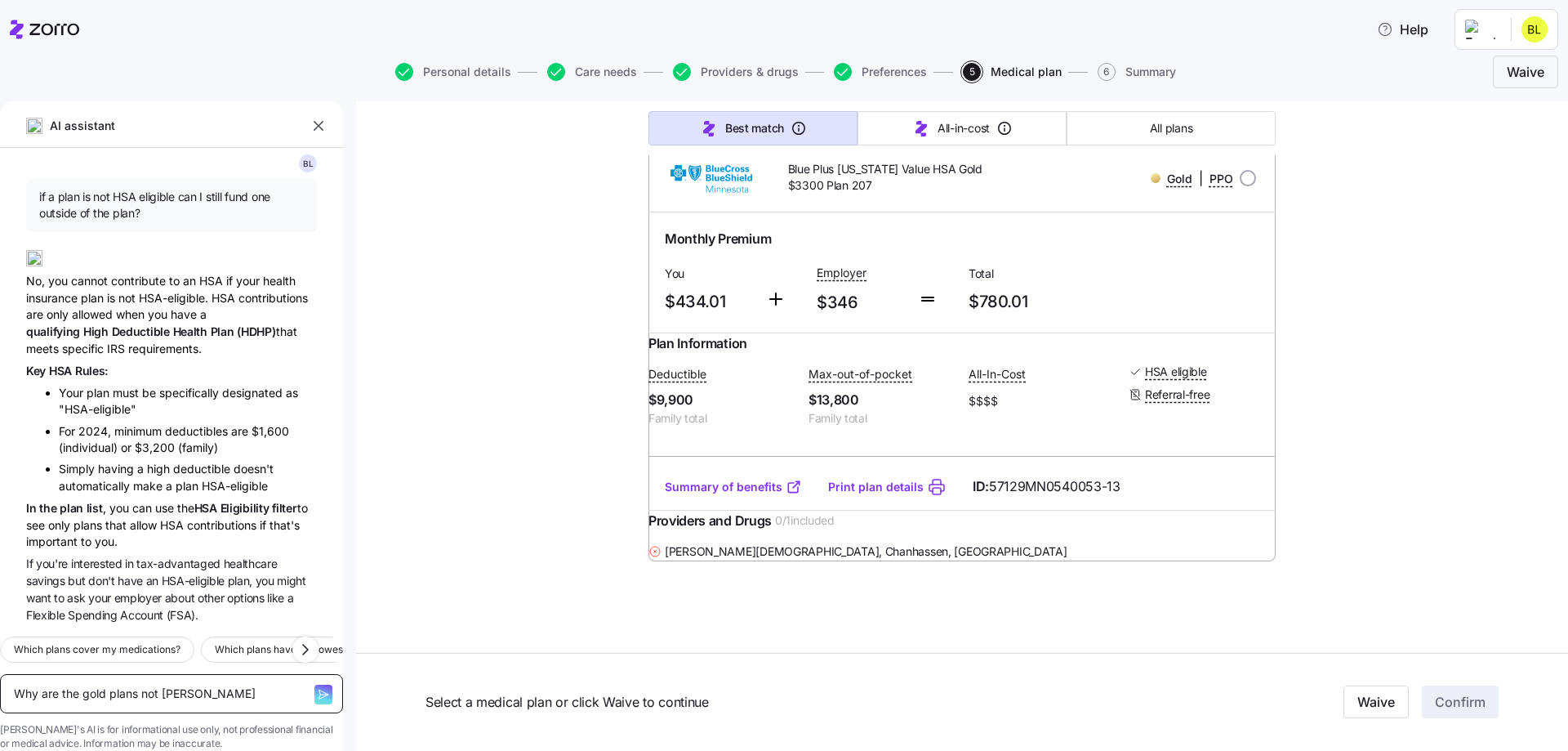
type textarea "x"
type textarea "Why are the gold plans not HSA eligibl"
type textarea "x"
type textarea "Why are the gold plans not HSA eligible"
type textarea "x"
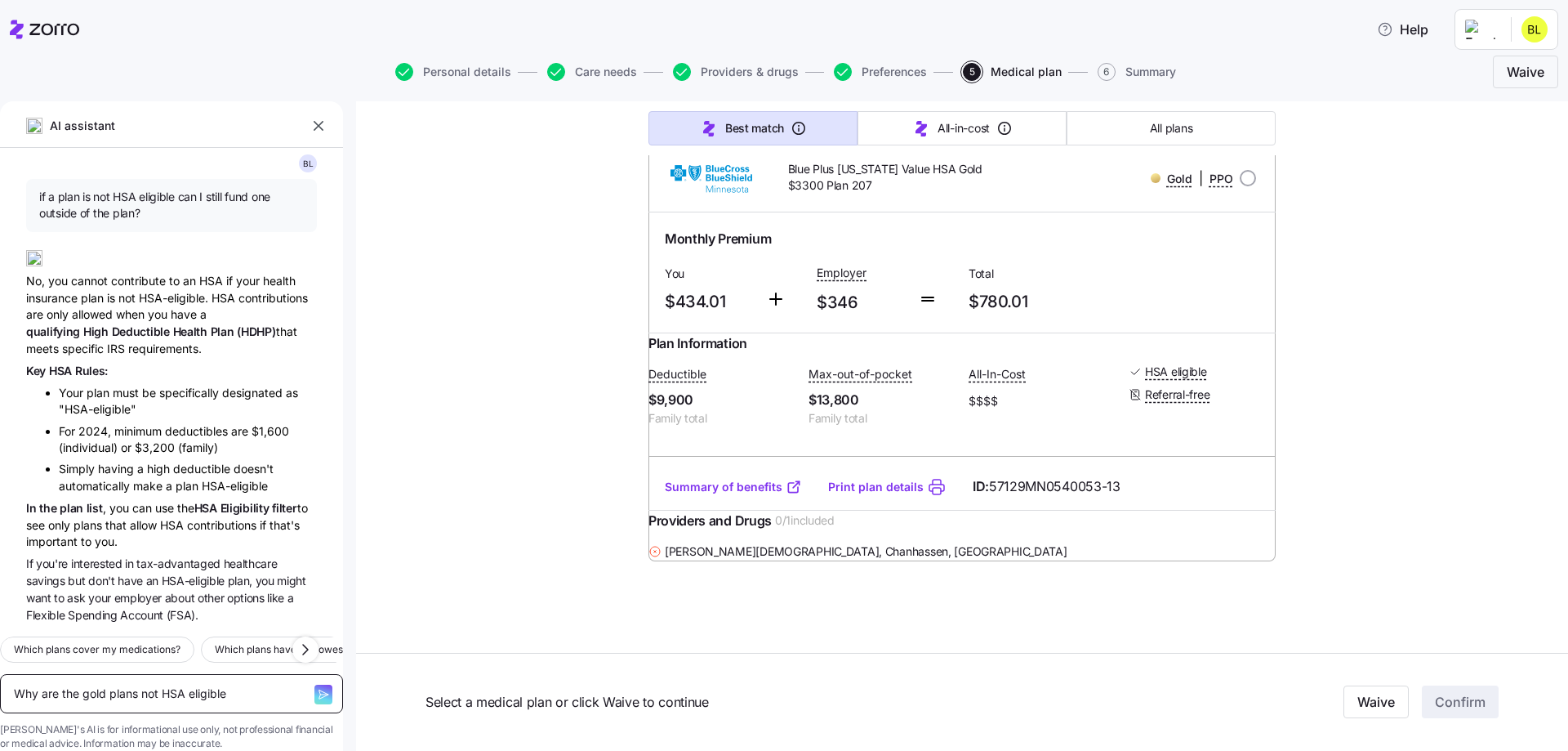
type textarea "Why are the gold plans not HSA eligible?"
type textarea "x"
type textarea "Why are the gold plans not HSA eligible?"
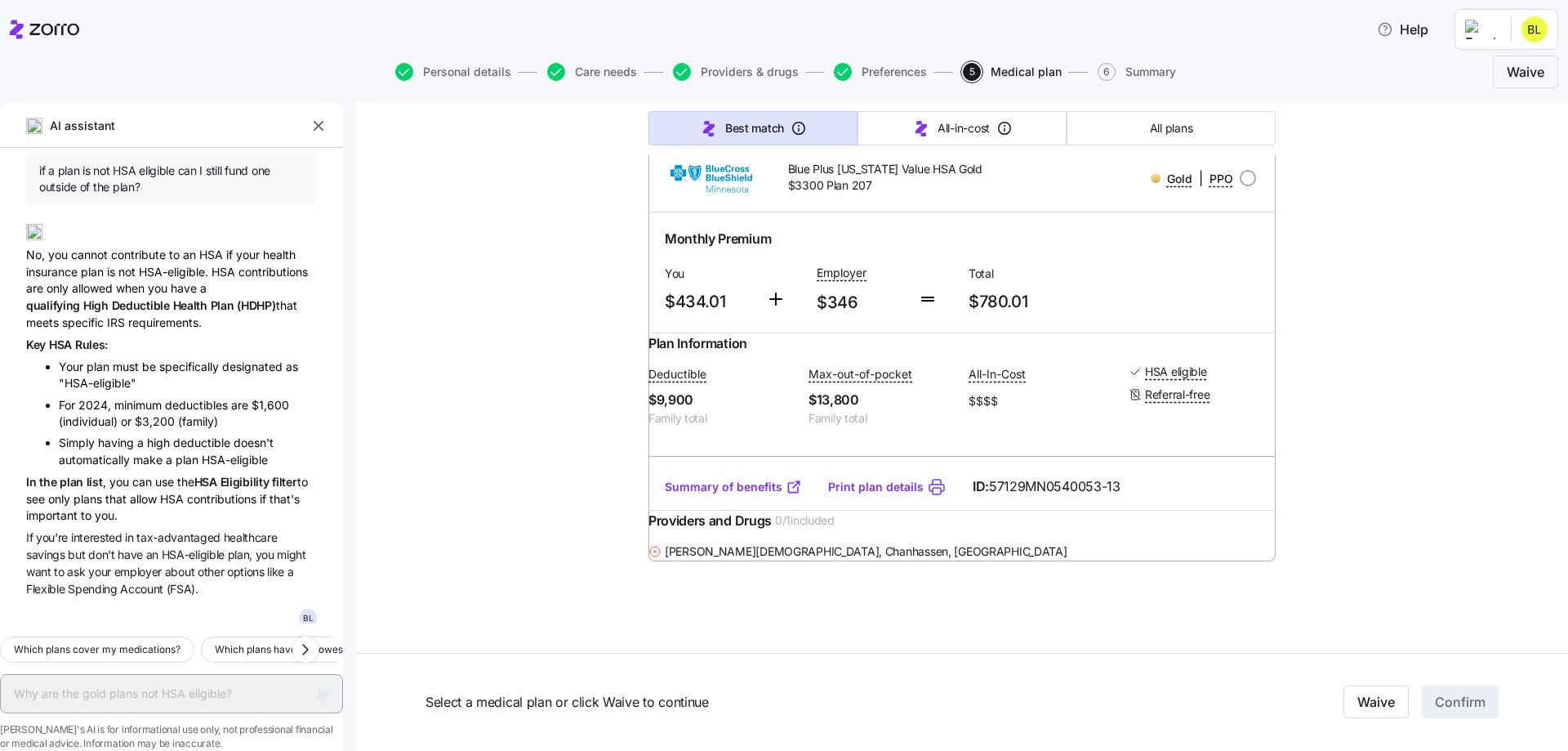
type textarea "x"
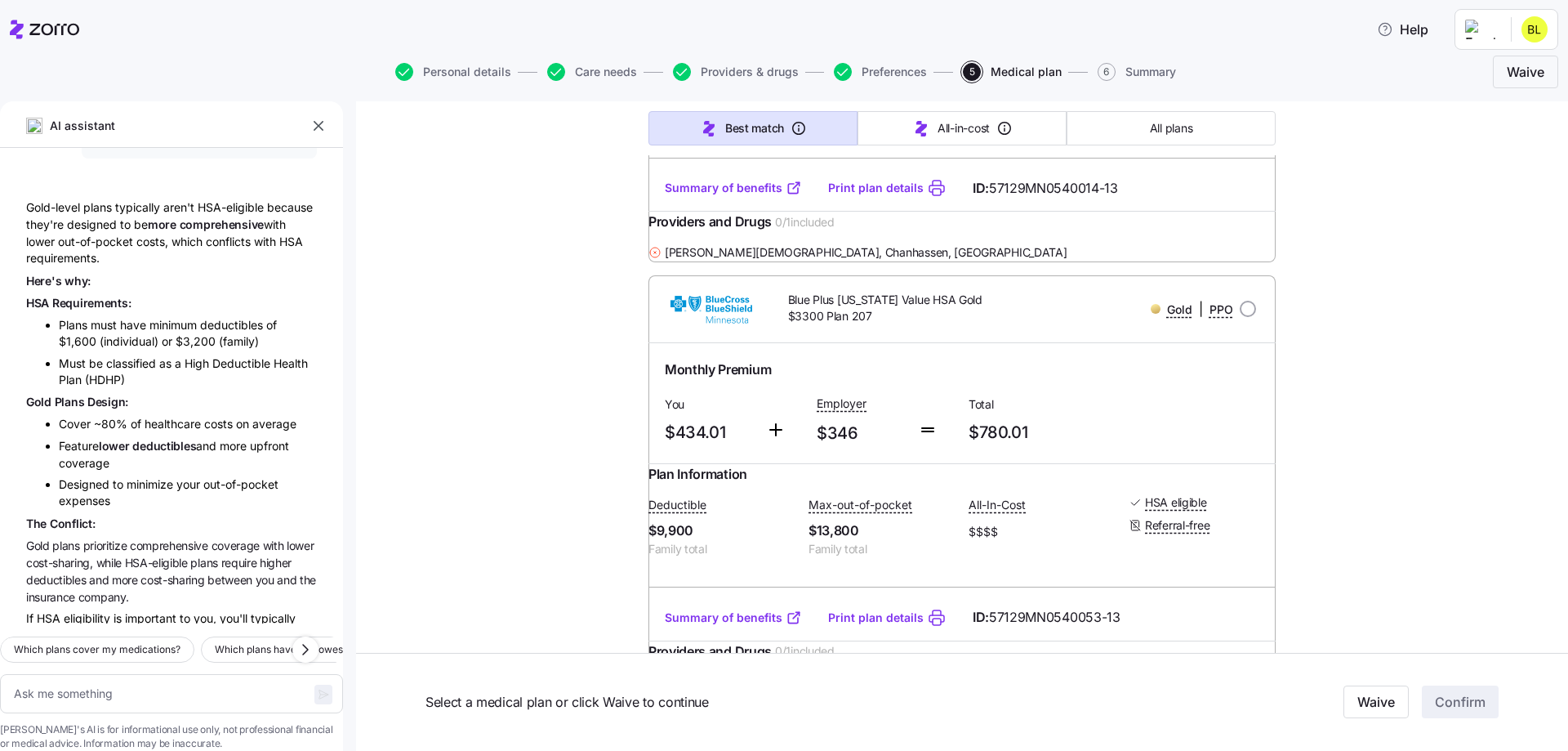
scroll to position [535, 0]
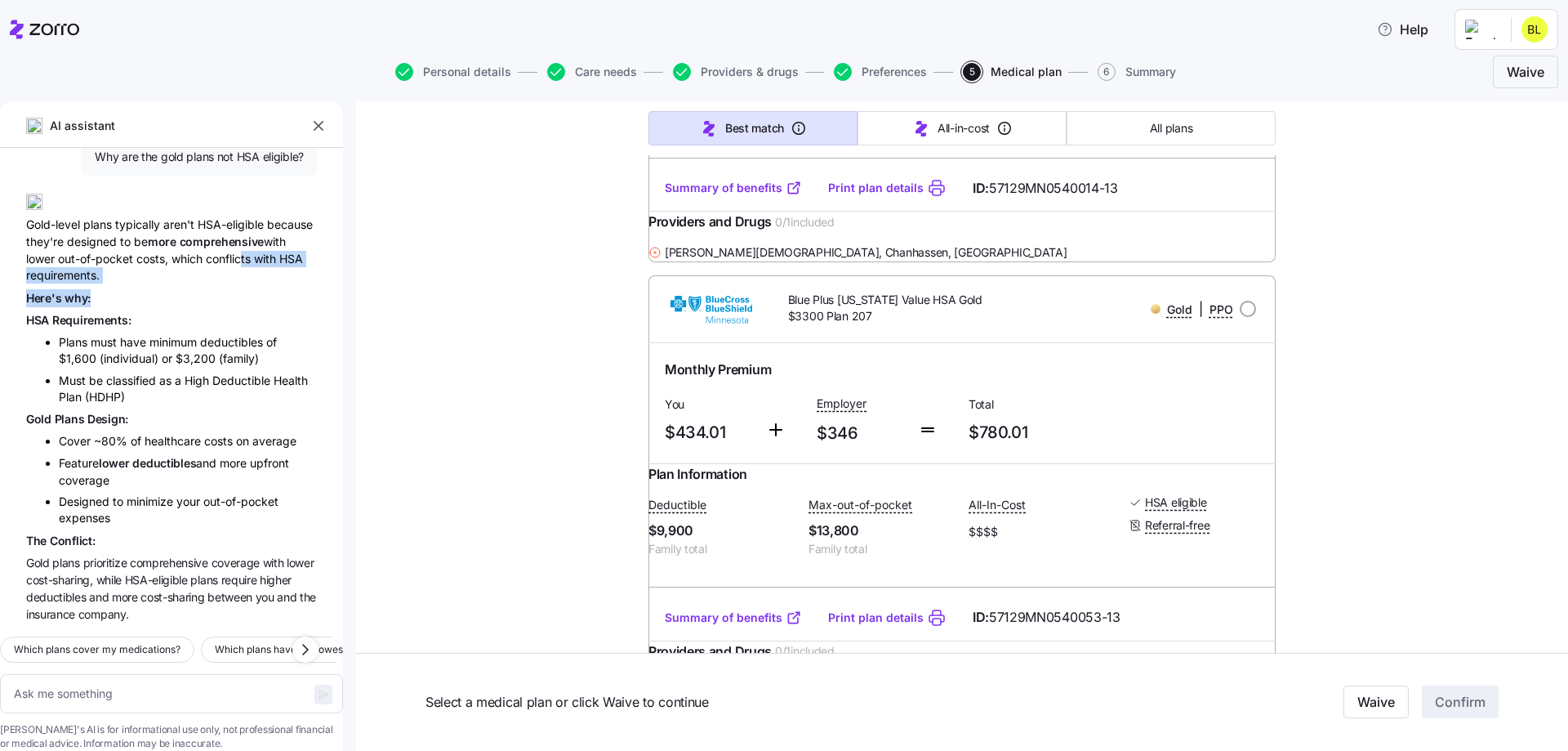
drag, startPoint x: 126, startPoint y: 276, endPoint x: 212, endPoint y: 289, distance: 87.0
click at [212, 289] on div "[PERSON_NAME] if a plan is not HSA eligible can I still fund one outside of the…" at bounding box center [171, 385] width 343 height 476
click at [234, 271] on div "Gold-level plans typically aren't HSA-eligible because they're designed to be m…" at bounding box center [171, 233] width 291 height 104
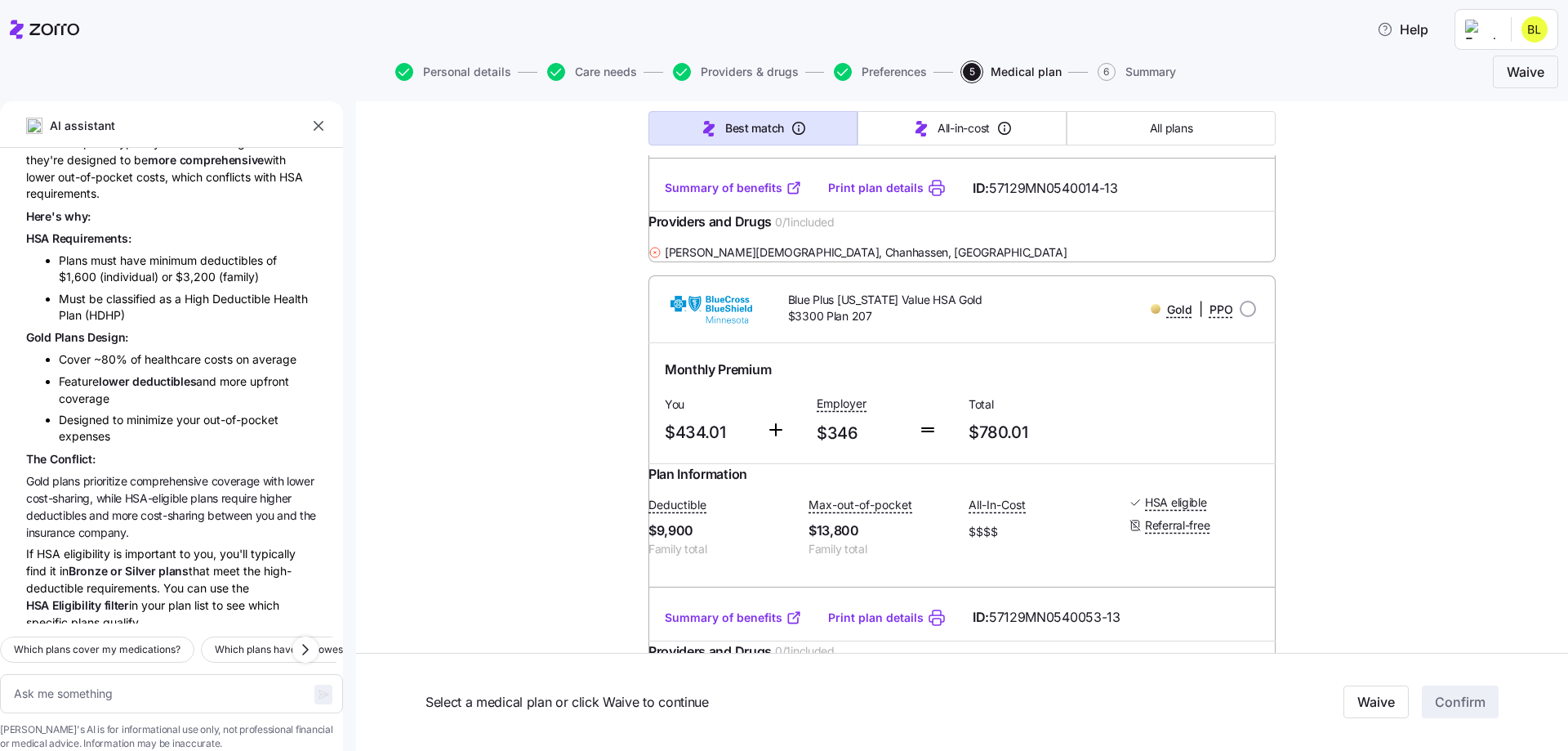
scroll to position [650, 0]
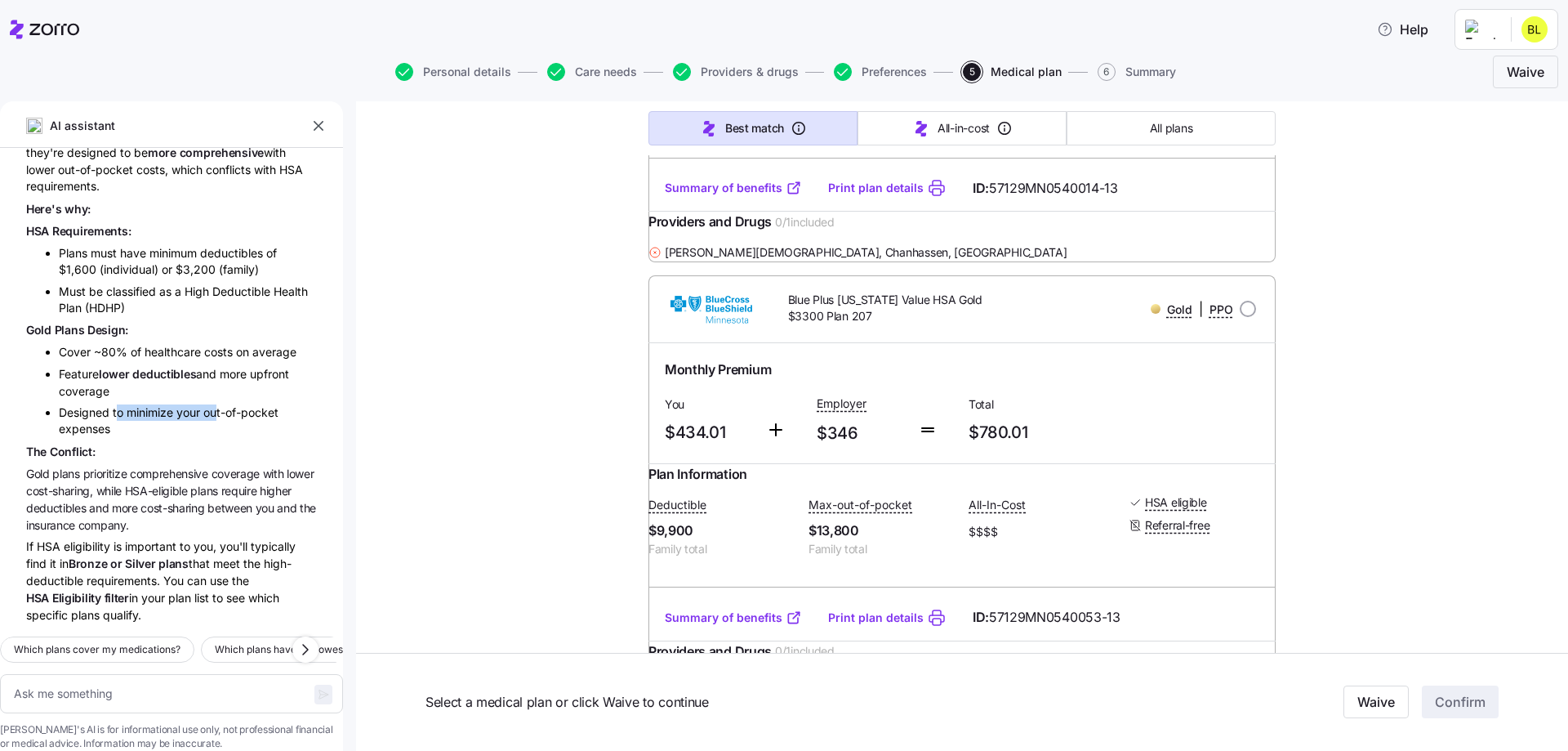
drag, startPoint x: 120, startPoint y: 387, endPoint x: 217, endPoint y: 390, distance: 97.0
click at [217, 404] on li "Designed to minimize your out-of-pocket expenses" at bounding box center [187, 421] width 258 height 34
click at [184, 404] on li "Designed to minimize your out-of-pocket expenses" at bounding box center [187, 421] width 258 height 34
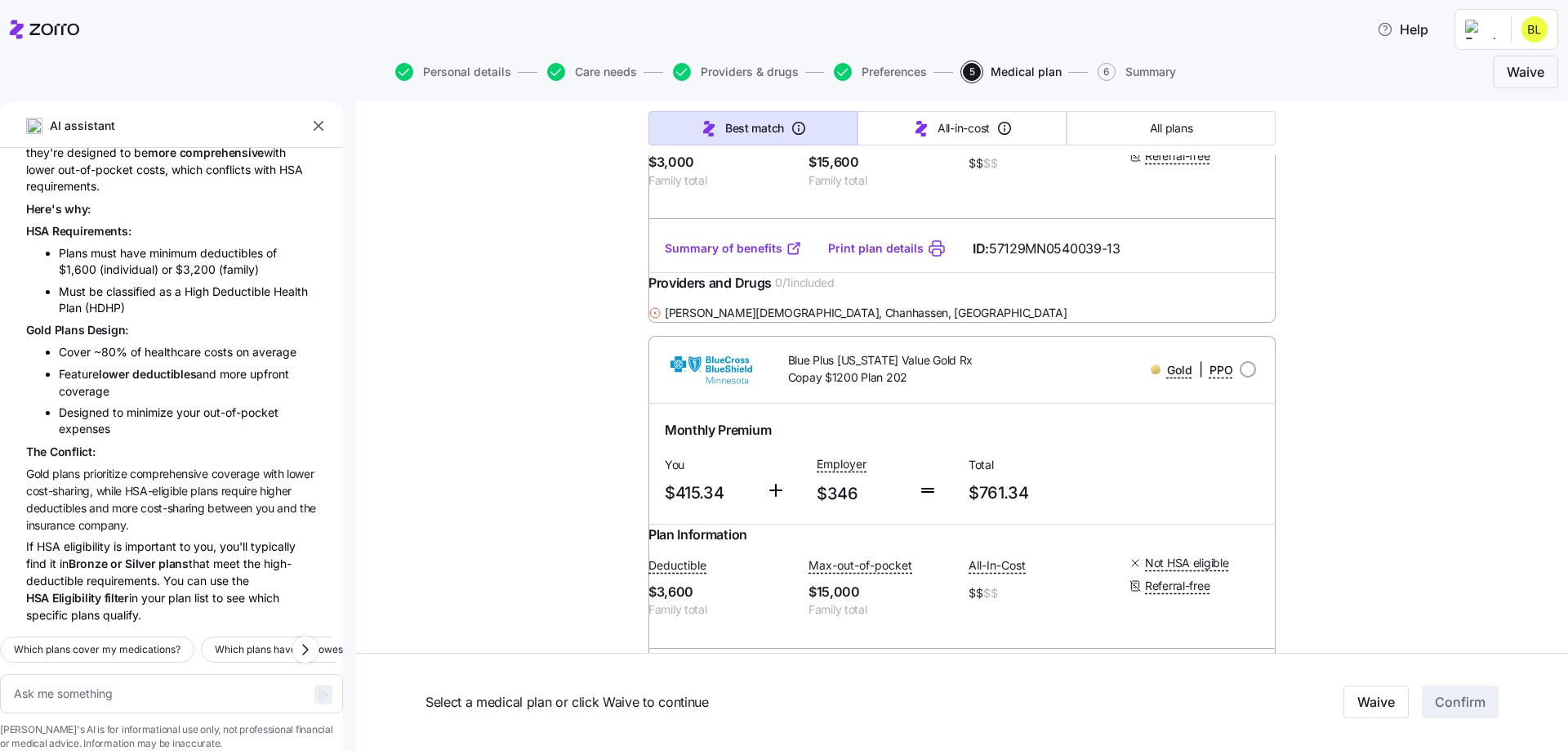
scroll to position [0, 0]
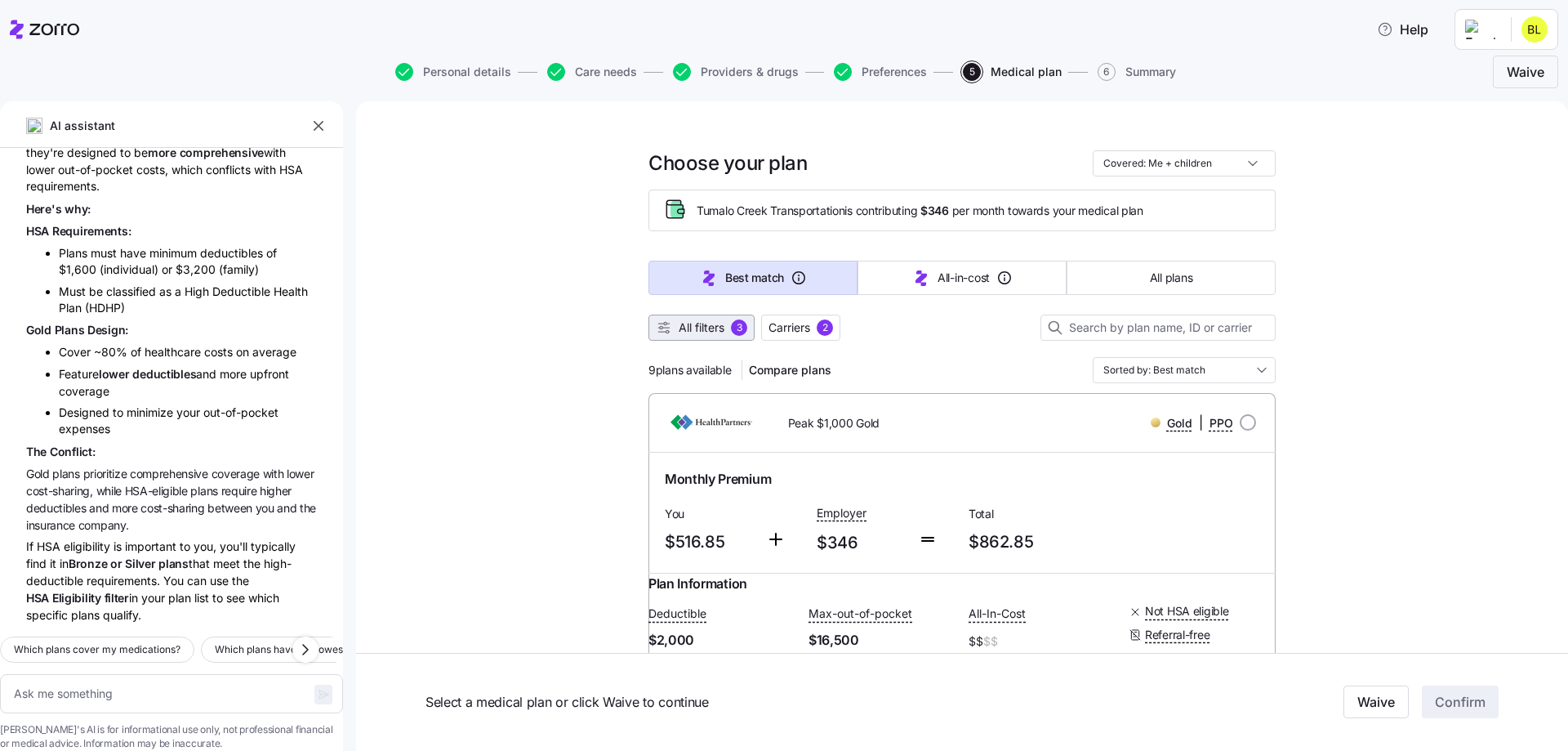
click at [697, 334] on span "All filters" at bounding box center [702, 327] width 46 height 16
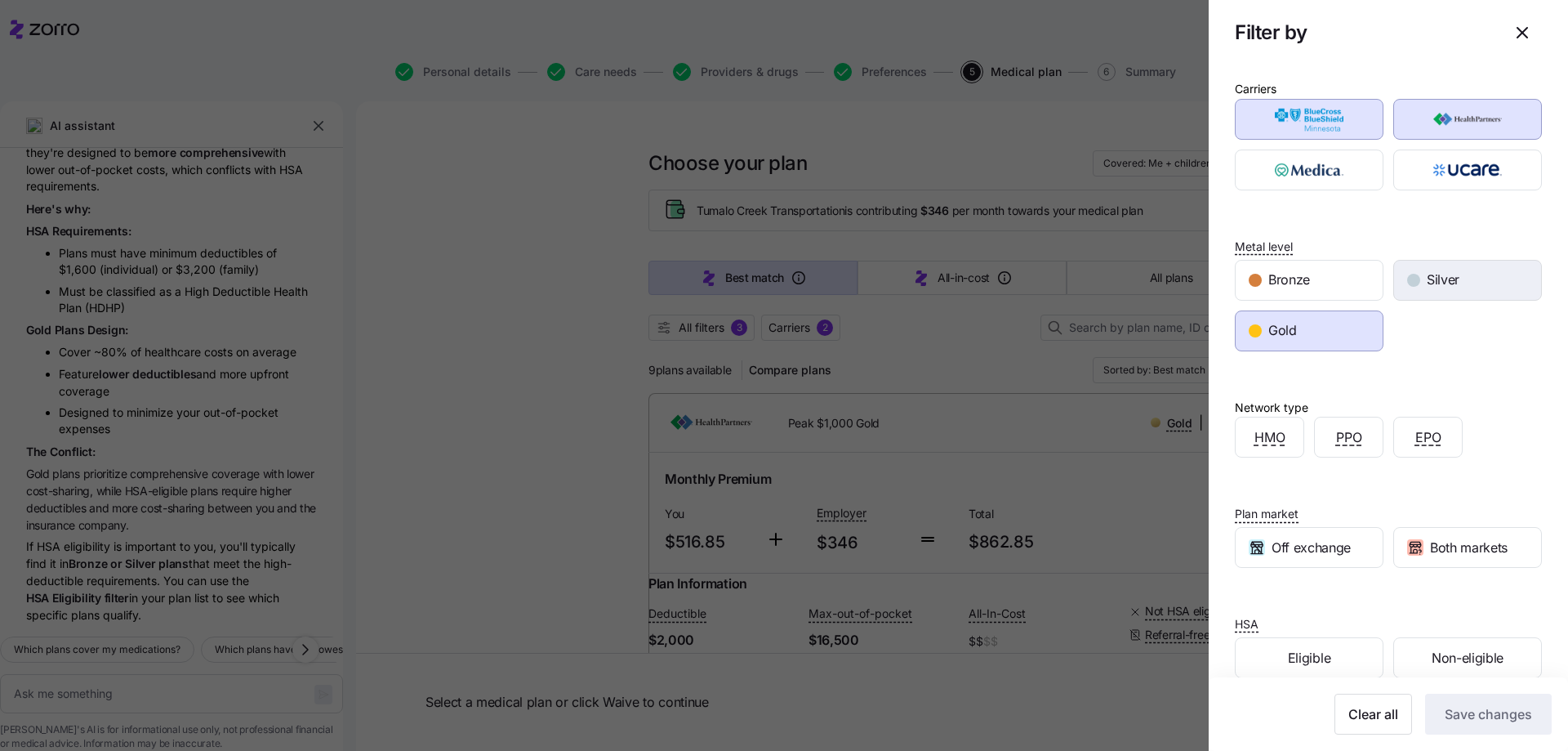
click at [1445, 276] on span "Silver" at bounding box center [1443, 280] width 33 height 21
click at [1495, 715] on span "Save changes" at bounding box center [1488, 714] width 88 height 20
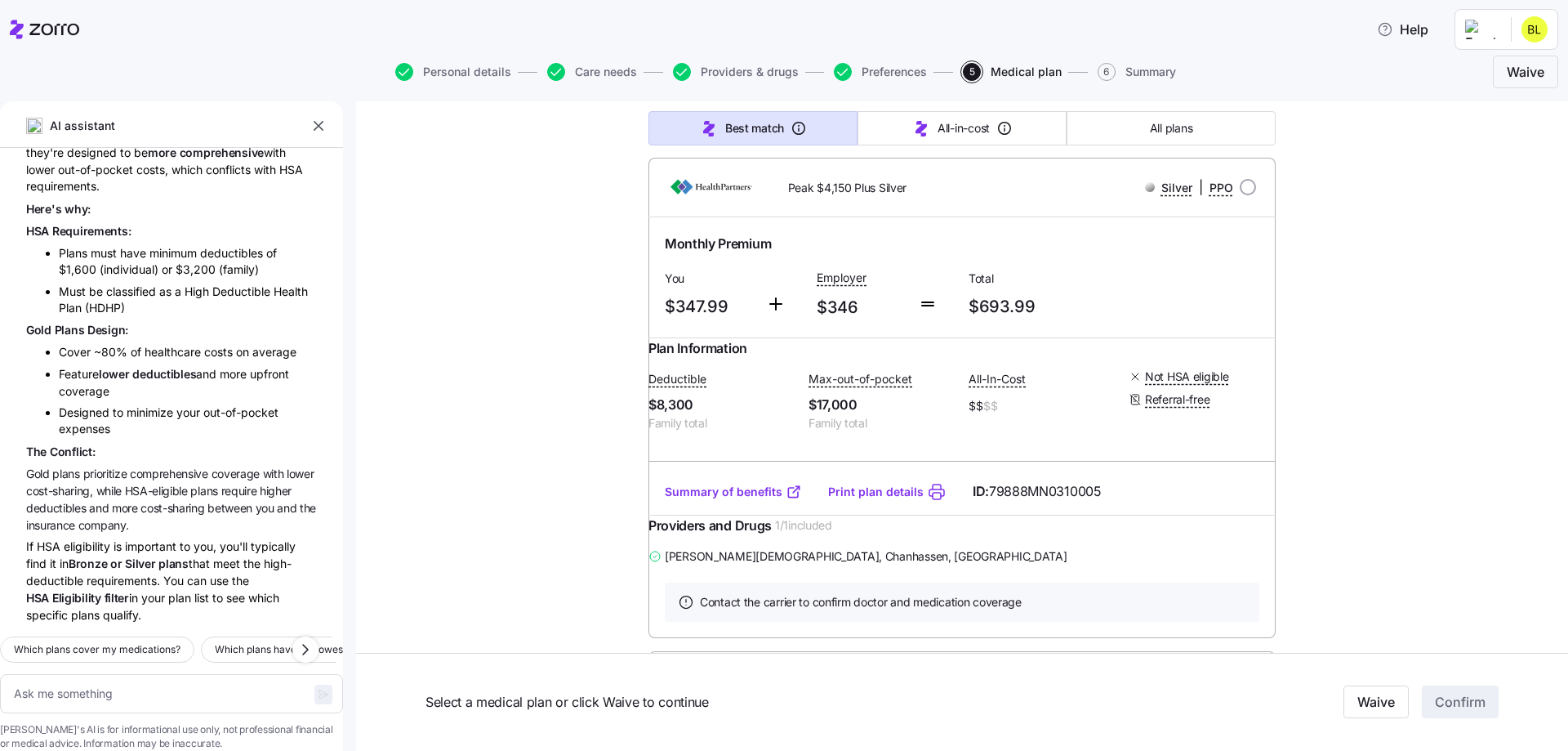
scroll to position [4603, 0]
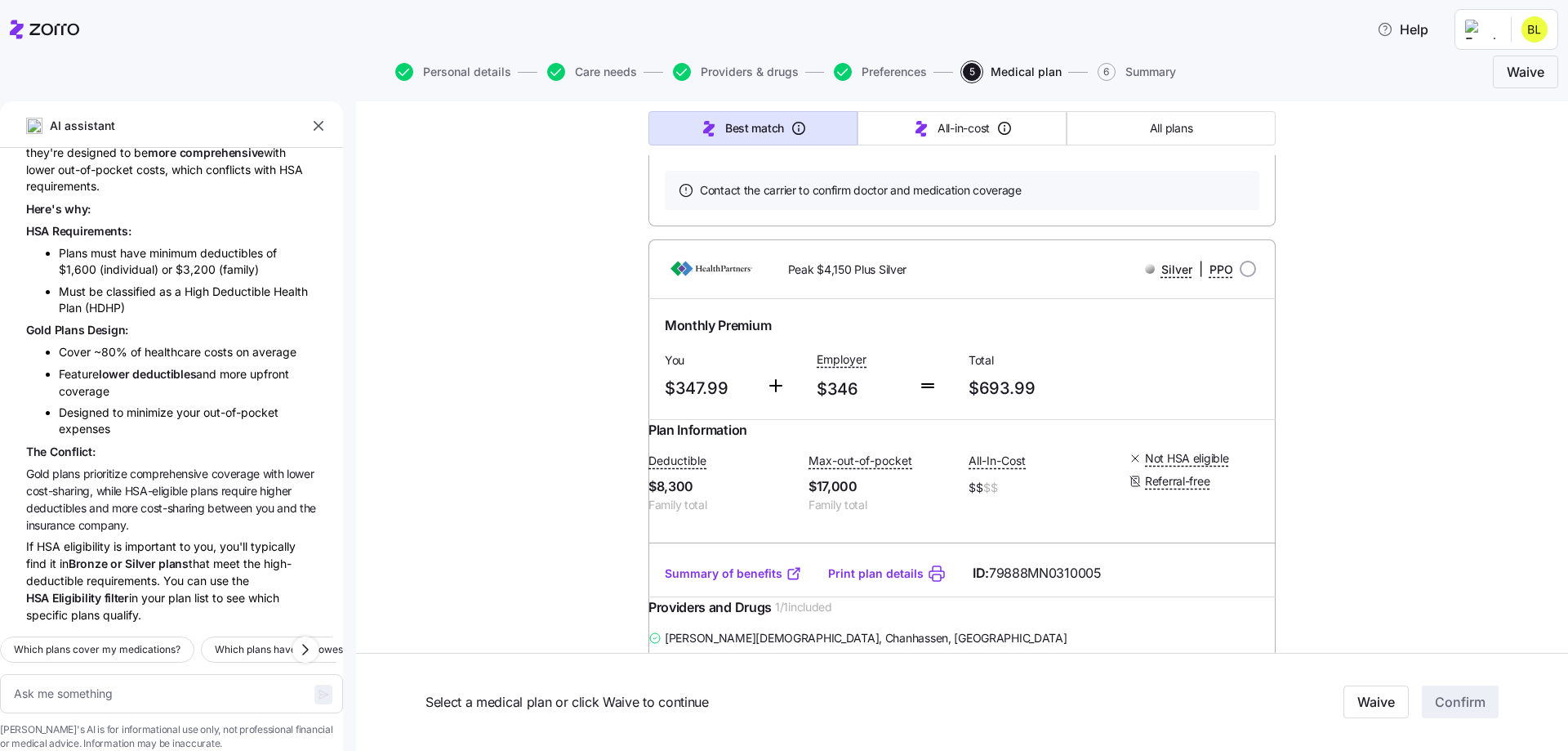
click at [725, 89] on link "Summary of benefits" at bounding box center [734, 79] width 137 height 16
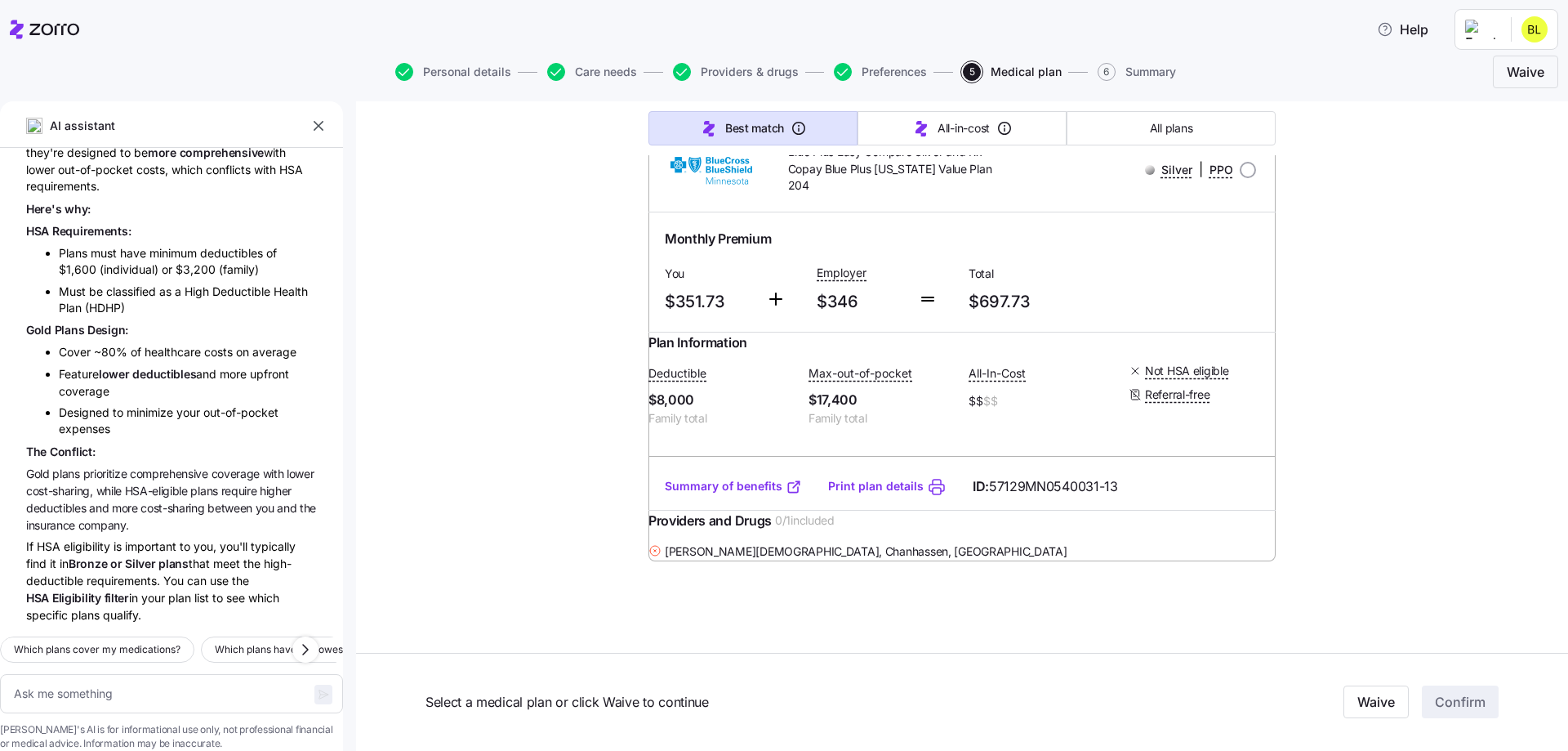
scroll to position [0, 0]
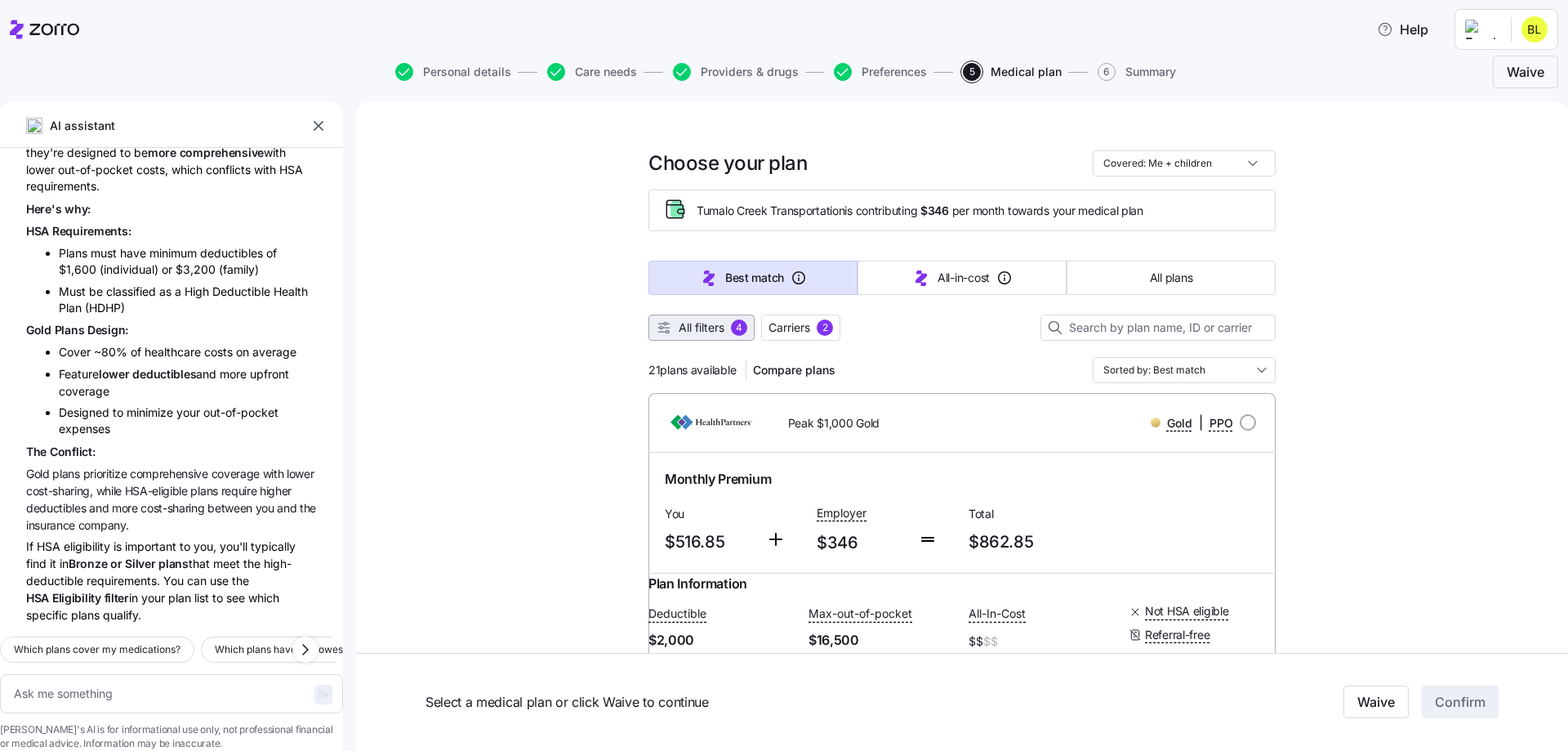
click at [688, 333] on span "All filters" at bounding box center [702, 327] width 46 height 16
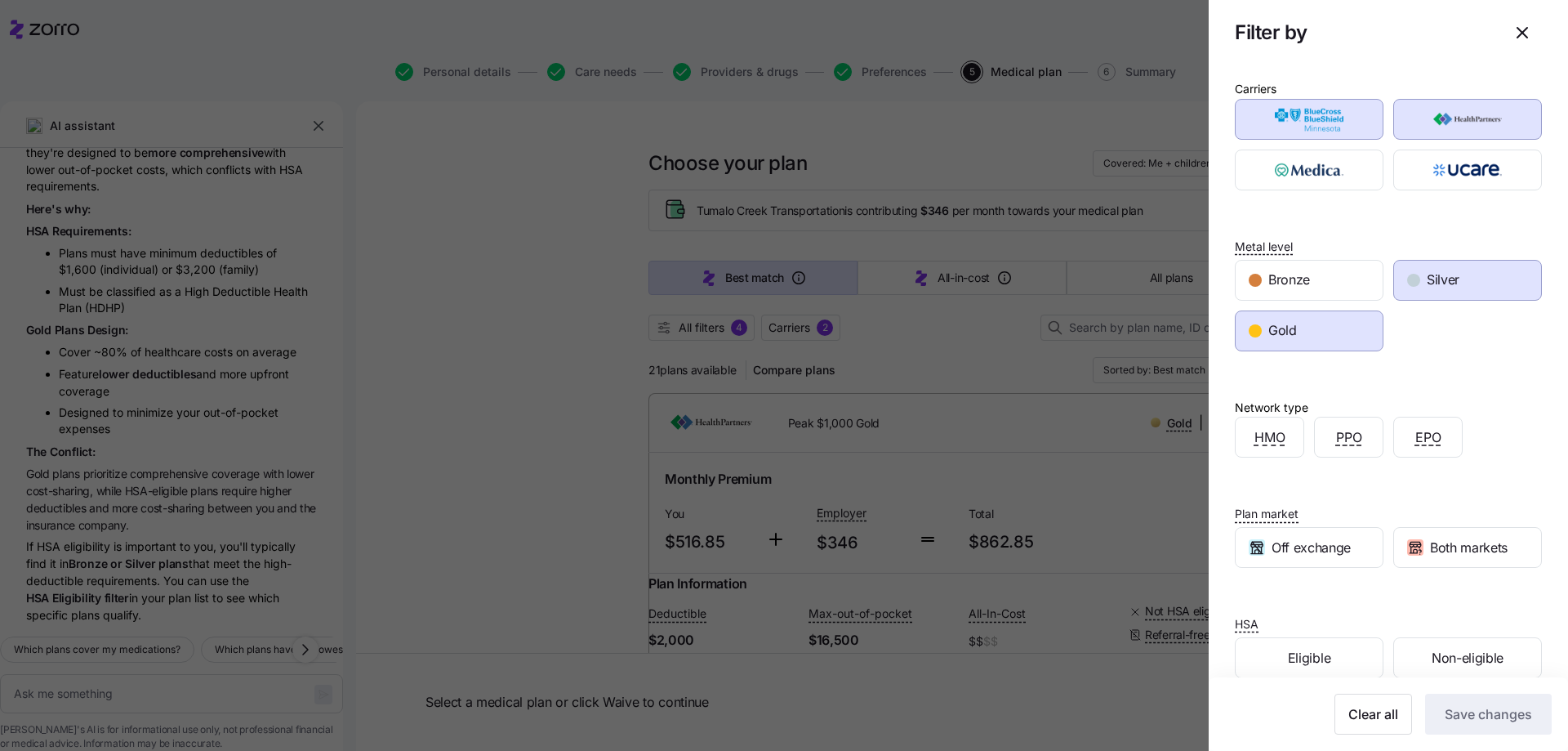
click at [1322, 335] on div "Gold" at bounding box center [1309, 331] width 147 height 40
click at [1465, 286] on div "Silver" at bounding box center [1468, 281] width 147 height 40
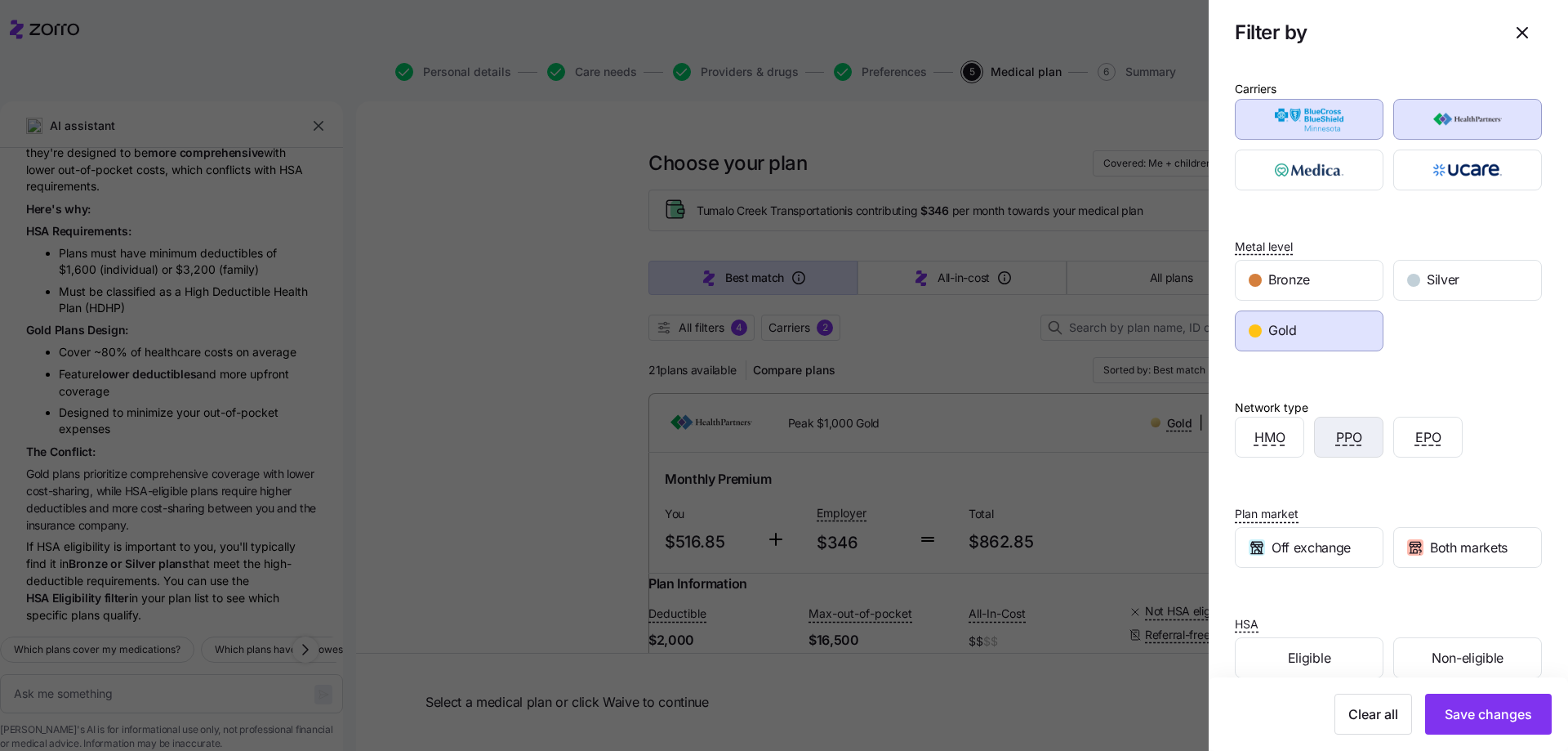
click at [1352, 433] on span "PPO" at bounding box center [1350, 438] width 26 height 21
click at [1501, 698] on button "Save changes" at bounding box center [1489, 713] width 126 height 41
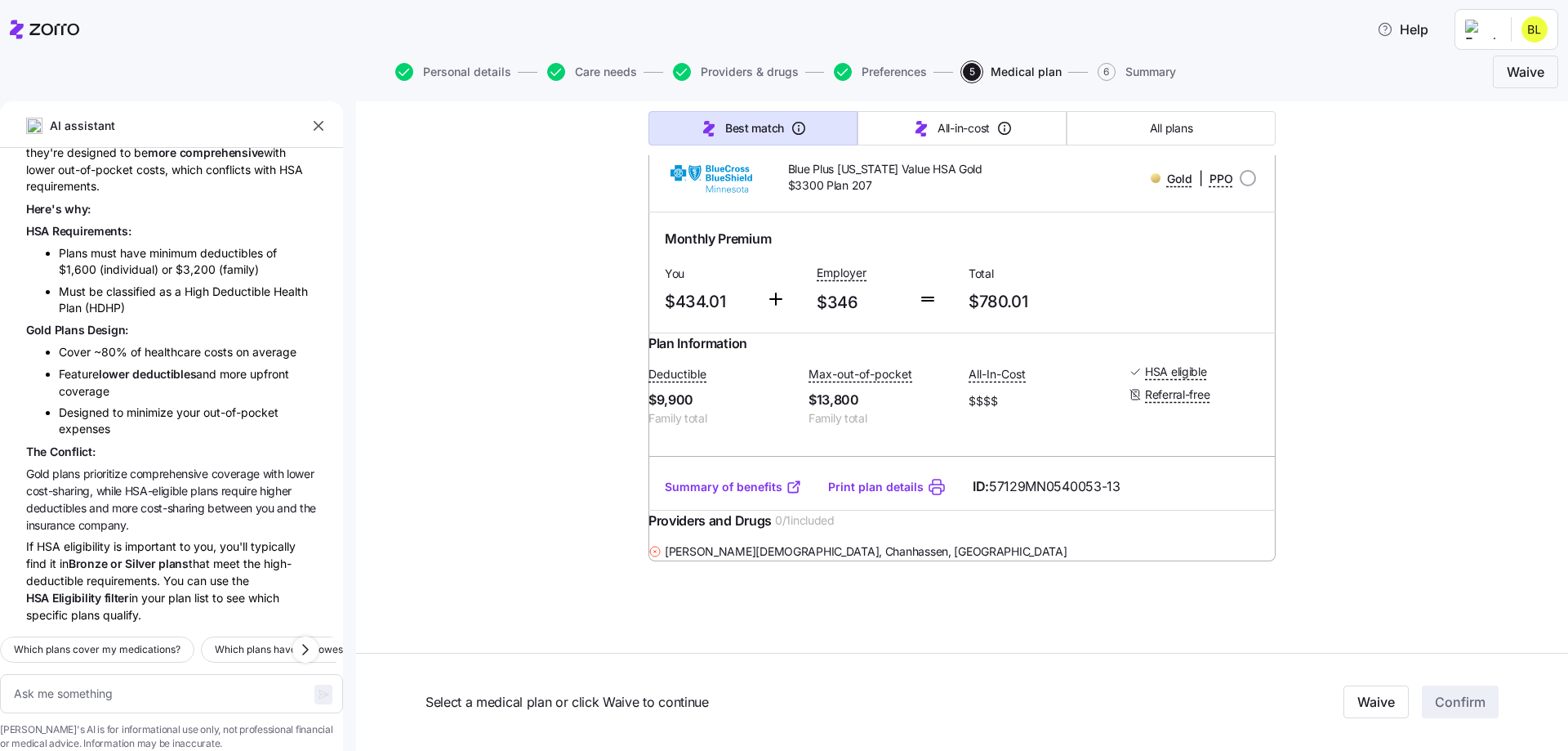
scroll to position [4452, 0]
click at [712, 479] on link "Summary of benefits" at bounding box center [734, 486] width 137 height 16
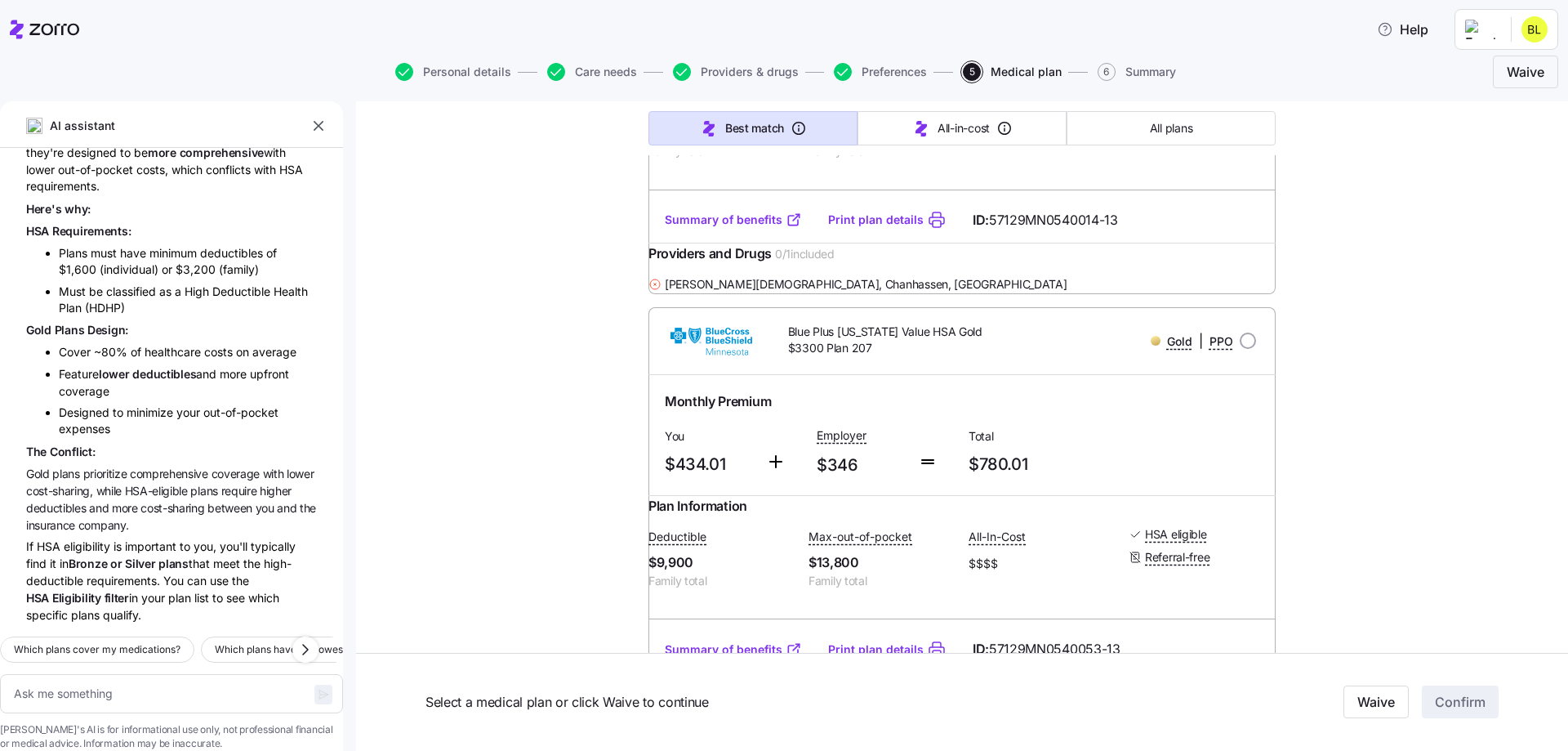
scroll to position [3817, 0]
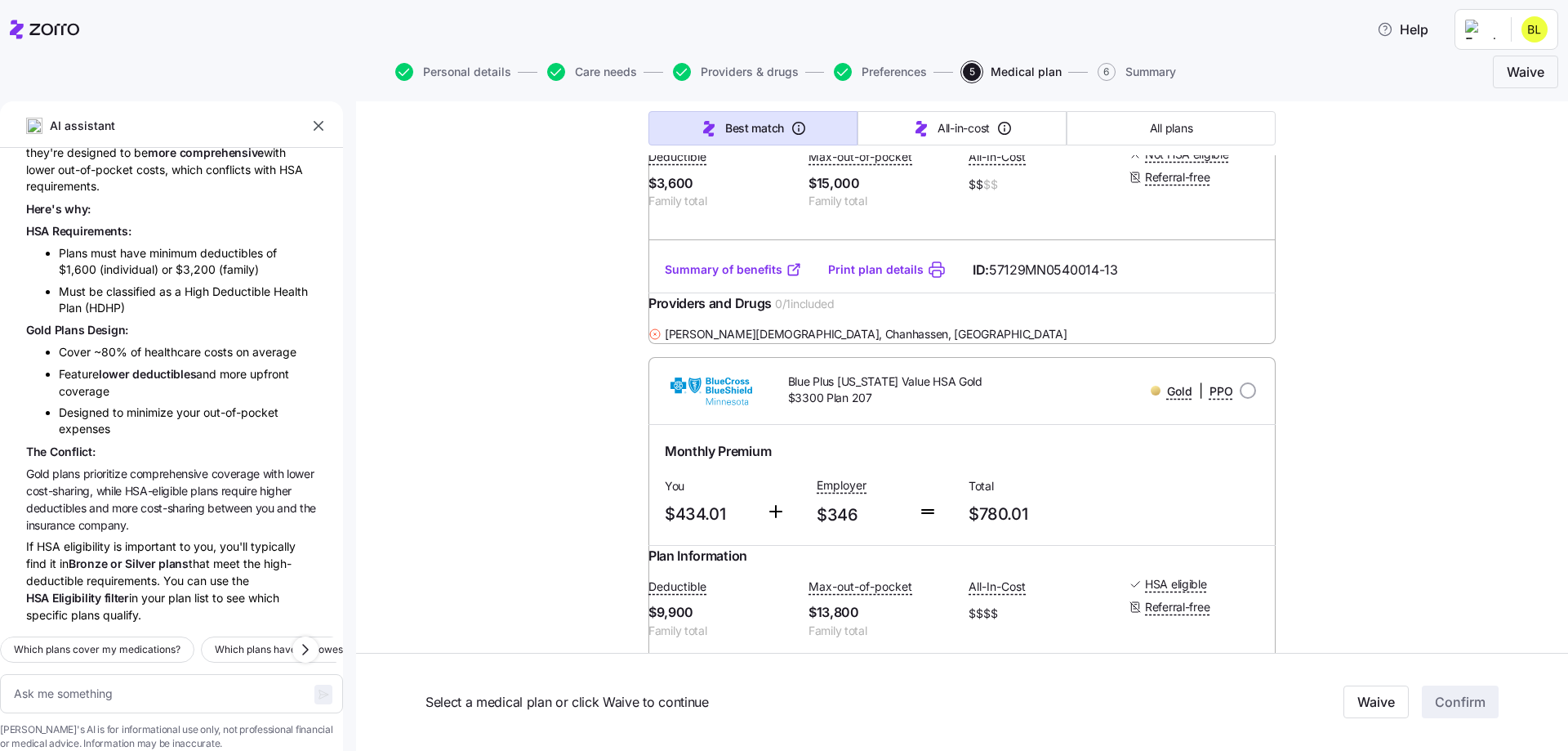
click at [743, 278] on link "Summary of benefits" at bounding box center [734, 269] width 137 height 16
type textarea "x"
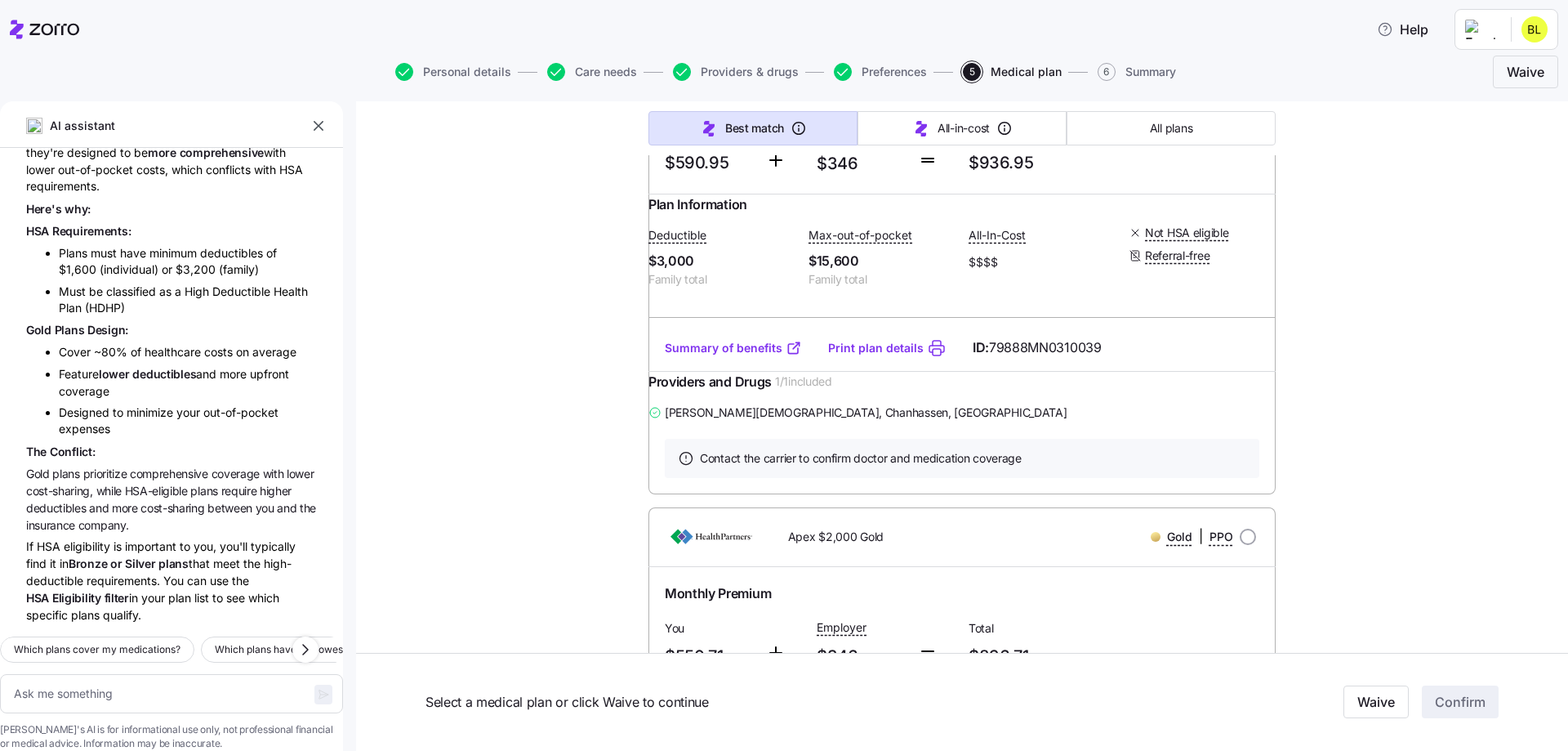
scroll to position [1855, 0]
